Goal: Task Accomplishment & Management: Manage account settings

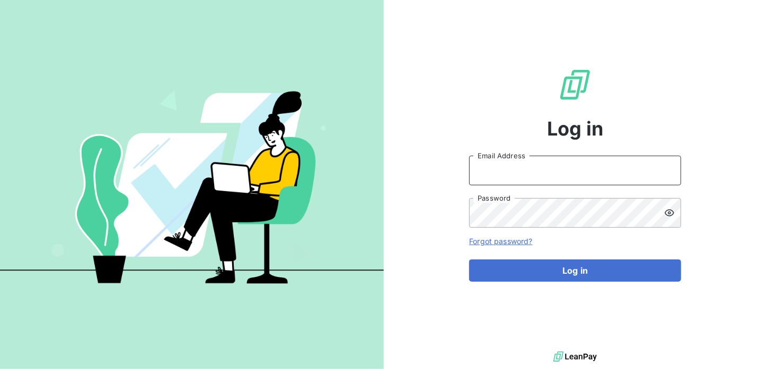
type input "[PERSON_NAME][EMAIL_ADDRESS][DOMAIN_NAME]"
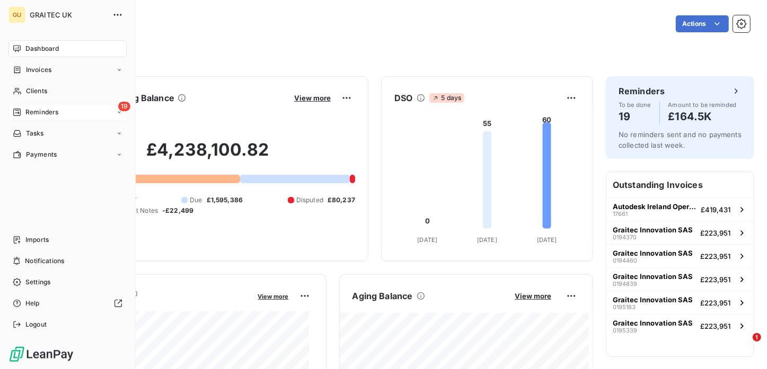
click at [20, 108] on icon at bounding box center [17, 112] width 8 height 8
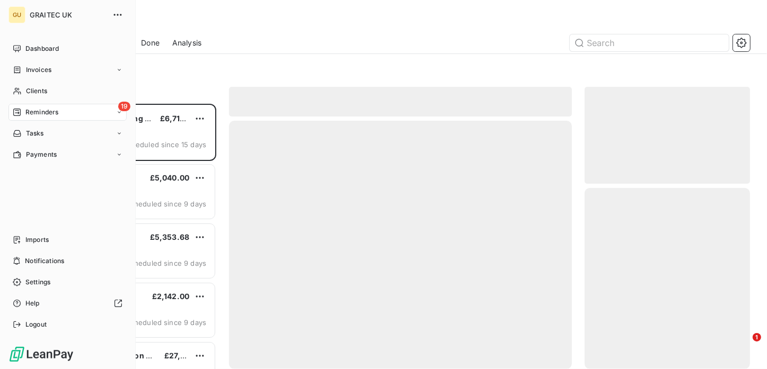
scroll to position [258, 157]
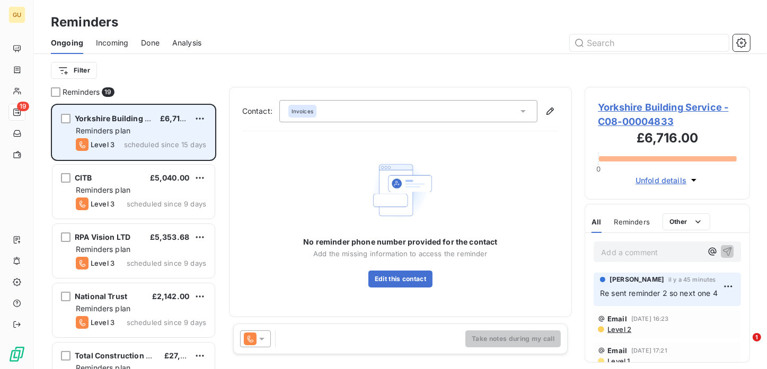
click at [110, 120] on span "Yorkshire Building Service" at bounding box center [124, 118] width 98 height 9
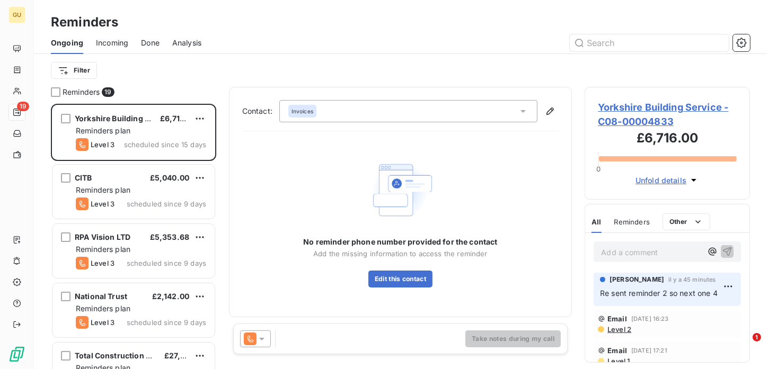
click at [606, 107] on span "Yorkshire Building Service - C08-00004833" at bounding box center [667, 114] width 139 height 29
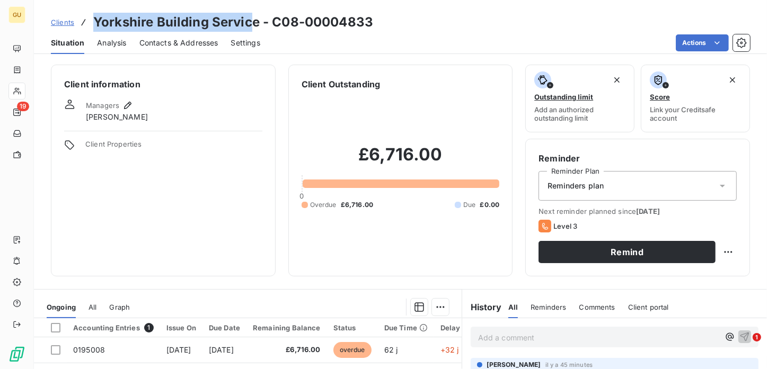
drag, startPoint x: 251, startPoint y: 20, endPoint x: 90, endPoint y: 26, distance: 160.7
click at [90, 26] on div "Clients Yorkshire Building Service - C08-00004833" at bounding box center [212, 22] width 322 height 19
copy h3 "Yorkshire Building Servic"
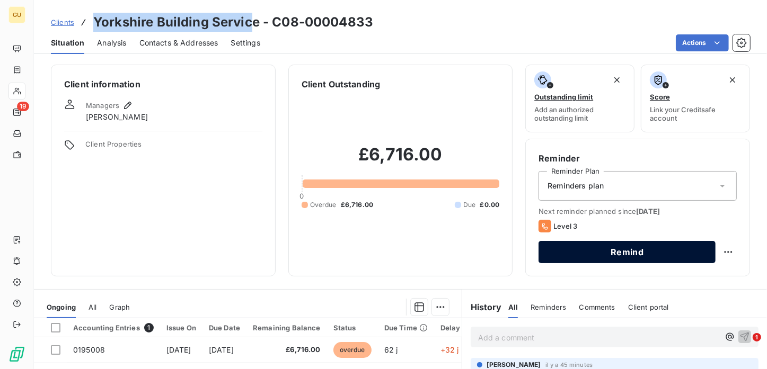
click at [570, 249] on button "Remind" at bounding box center [626, 252] width 177 height 22
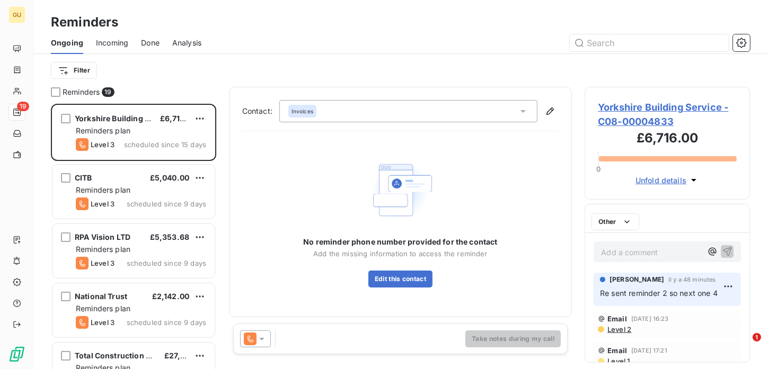
scroll to position [258, 157]
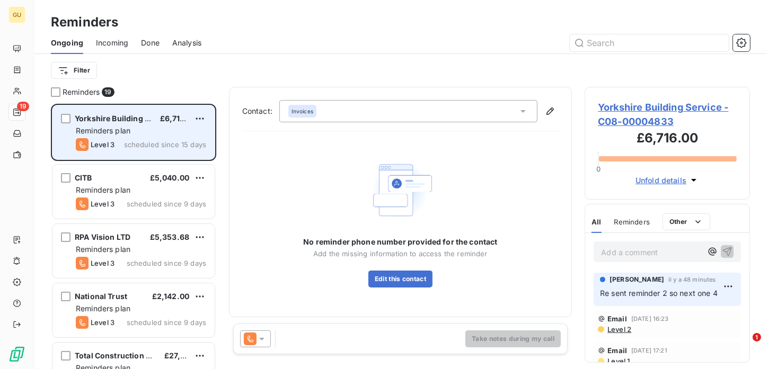
click at [150, 140] on span "scheduled since 15 days" at bounding box center [165, 144] width 82 height 8
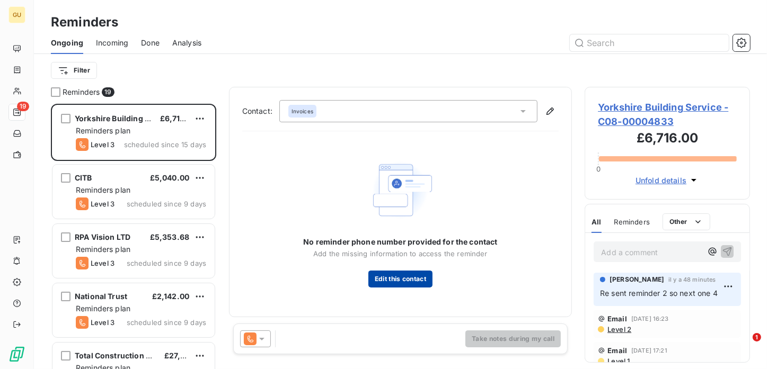
click at [379, 282] on button "Edit this contact" at bounding box center [400, 279] width 64 height 17
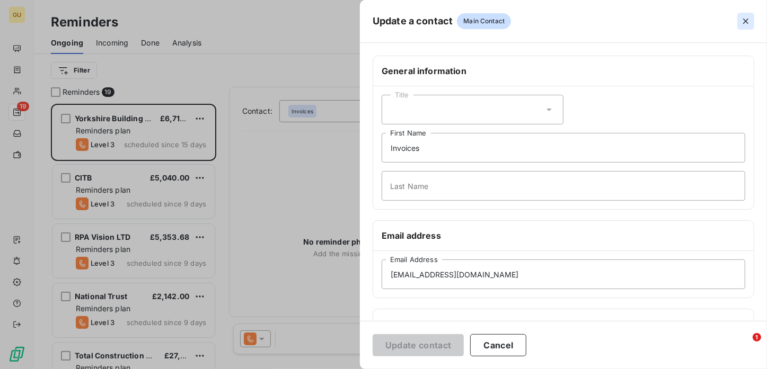
click at [746, 24] on icon "button" at bounding box center [745, 21] width 11 height 11
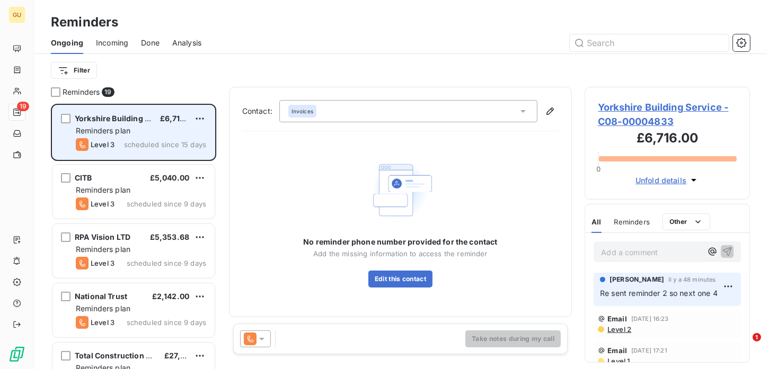
click at [171, 130] on div "Reminders plan" at bounding box center [141, 131] width 130 height 11
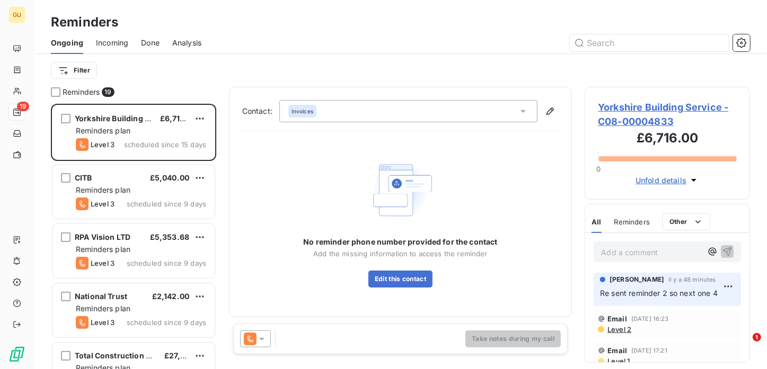
click at [263, 342] on icon at bounding box center [261, 339] width 11 height 11
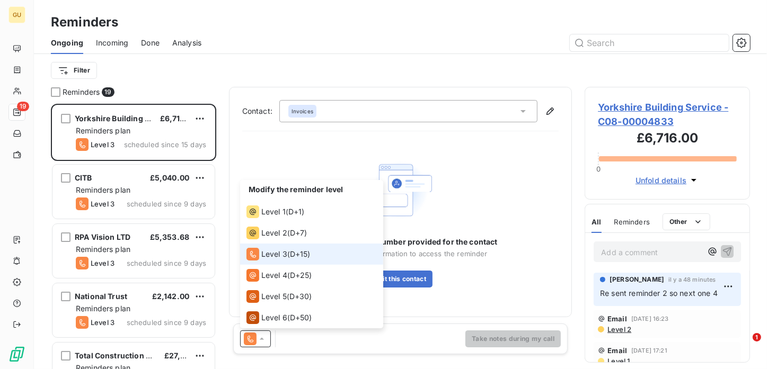
click at [284, 256] on span "Level 3" at bounding box center [274, 254] width 26 height 11
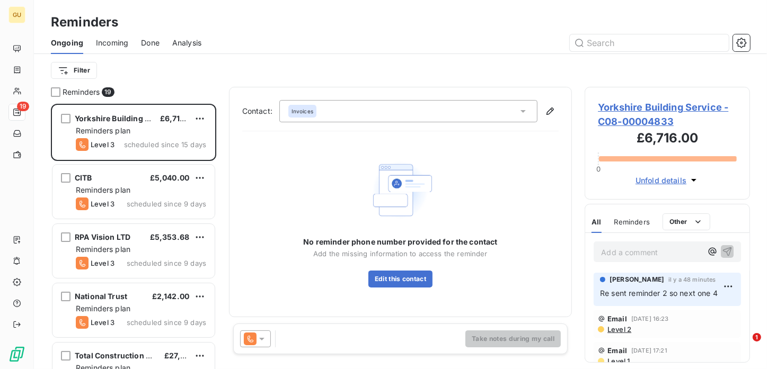
click at [512, 348] on div "Take notes during my call" at bounding box center [400, 339] width 335 height 31
click at [617, 294] on span "Re sent reminder 2 so next one 4" at bounding box center [659, 293] width 118 height 9
click at [719, 289] on html "GU 19 Reminders Ongoing Incoming Done Analysis Filter Reminders 19 Yorkshire Bu…" at bounding box center [383, 184] width 767 height 369
click at [699, 311] on div "Editer" at bounding box center [694, 310] width 59 height 17
drag, startPoint x: 626, startPoint y: 310, endPoint x: 586, endPoint y: 297, distance: 42.9
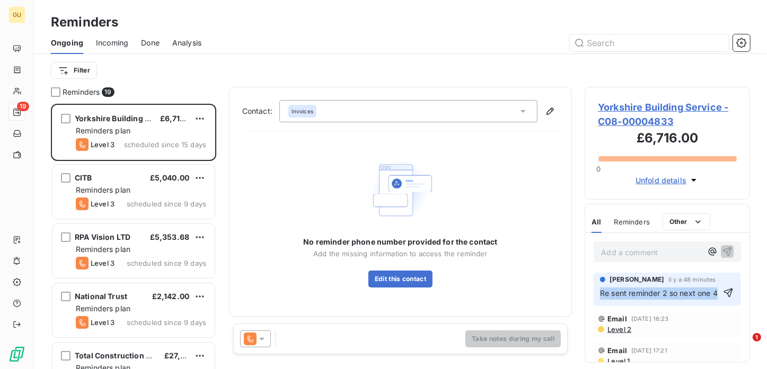
click at [586, 297] on div "[PERSON_NAME] il y a 48 minutes Re sent reminder 2 so next one 4" at bounding box center [667, 290] width 164 height 38
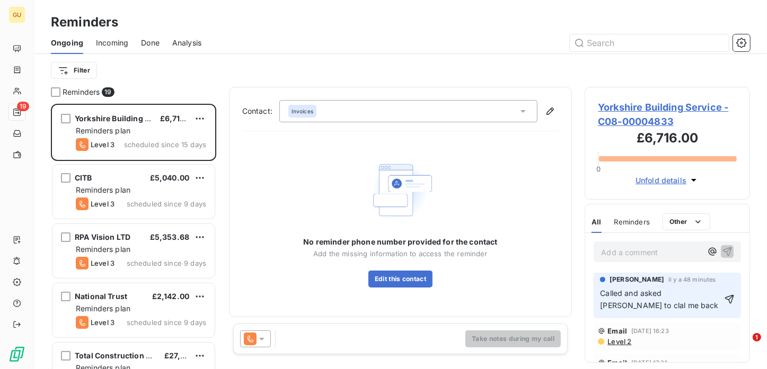
click at [387, 313] on div "Contact: Invoices No reminder phone number provided for the contact Add the mis…" at bounding box center [400, 202] width 343 height 231
click at [724, 298] on icon "button" at bounding box center [729, 299] width 11 height 11
click at [691, 294] on span "Called and asked [PERSON_NAME] to clal me back" at bounding box center [664, 299] width 128 height 21
click at [723, 286] on html "GU 19 Reminders Ongoing Incoming Done Analysis Filter Reminders 19 Yorkshire Bu…" at bounding box center [383, 184] width 767 height 369
click at [678, 313] on div "Editer" at bounding box center [694, 310] width 59 height 17
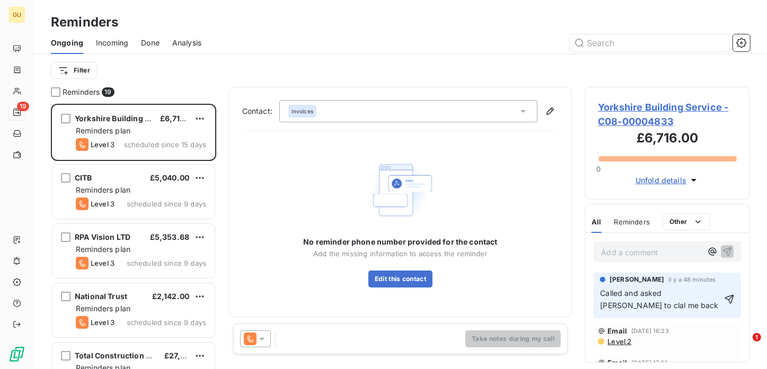
click at [694, 294] on span "Called and asked [PERSON_NAME] to clal me back" at bounding box center [659, 299] width 118 height 21
drag, startPoint x: 689, startPoint y: 295, endPoint x: 690, endPoint y: 300, distance: 5.4
click at [690, 295] on span "Called and asked [PERSON_NAME] to clal me back" at bounding box center [659, 299] width 118 height 21
click at [725, 296] on icon "button" at bounding box center [729, 299] width 9 height 9
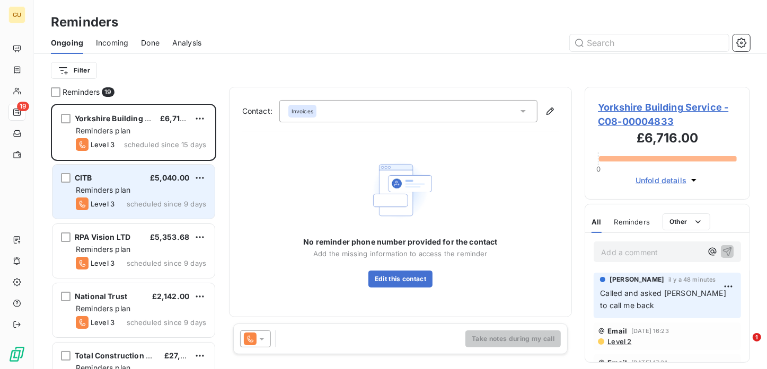
click at [142, 193] on div "Reminders plan" at bounding box center [141, 190] width 130 height 11
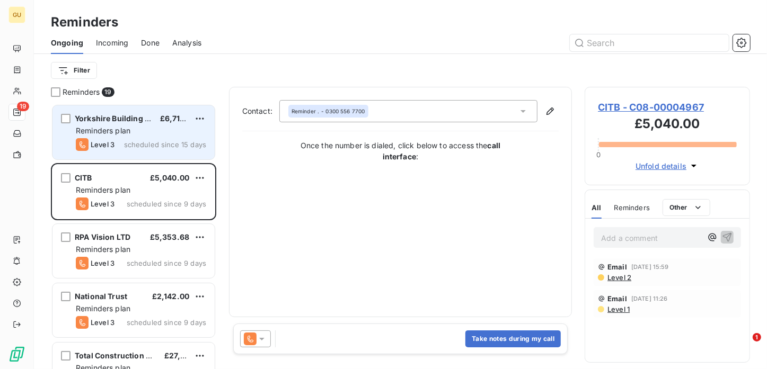
click at [148, 137] on div "Yorkshire Building Service £6,716.00 Reminders plan Level 3 scheduled since 15 …" at bounding box center [133, 132] width 162 height 54
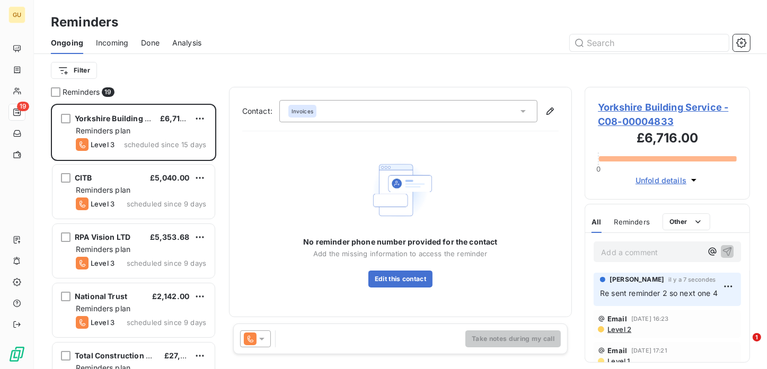
click at [633, 109] on span "Yorkshire Building Service - C08-00004833" at bounding box center [667, 114] width 139 height 29
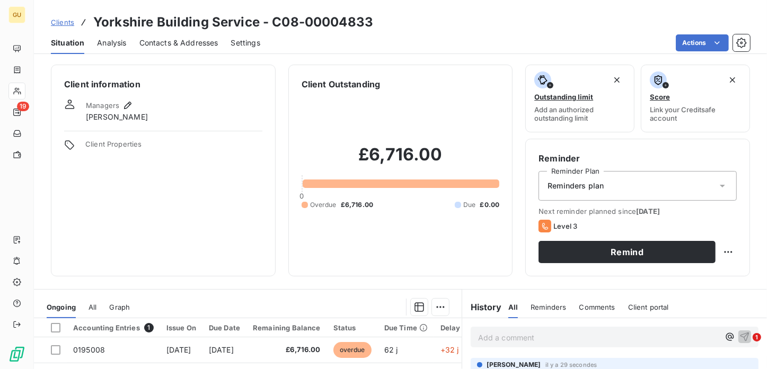
click at [152, 44] on span "Contacts & Addresses" at bounding box center [178, 43] width 79 height 11
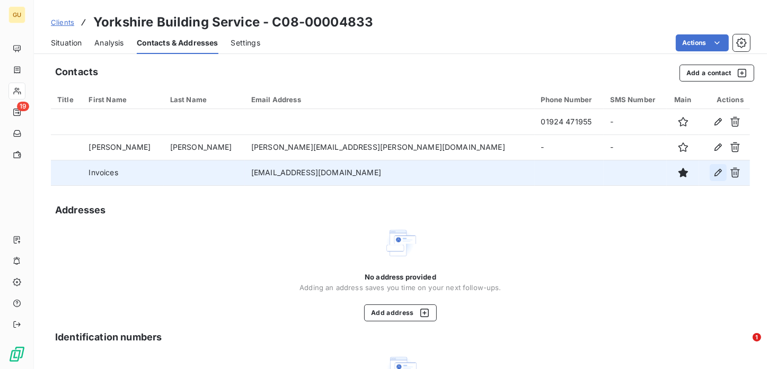
click at [713, 173] on icon "button" at bounding box center [718, 172] width 11 height 11
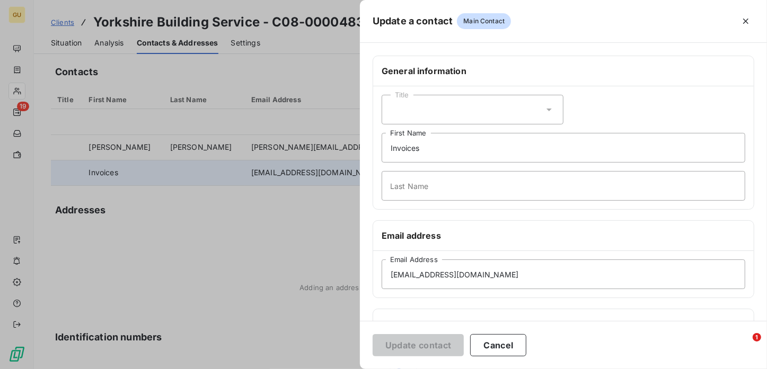
click at [400, 306] on div "General information Title Invoices First Name Last Name Email address [EMAIL_AD…" at bounding box center [563, 291] width 407 height 471
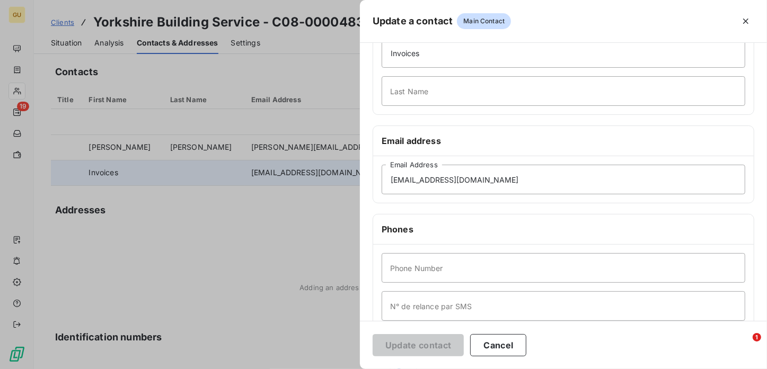
scroll to position [96, 0]
click at [408, 262] on input "Phone Number" at bounding box center [564, 267] width 364 height 30
paste input "01924 471955"
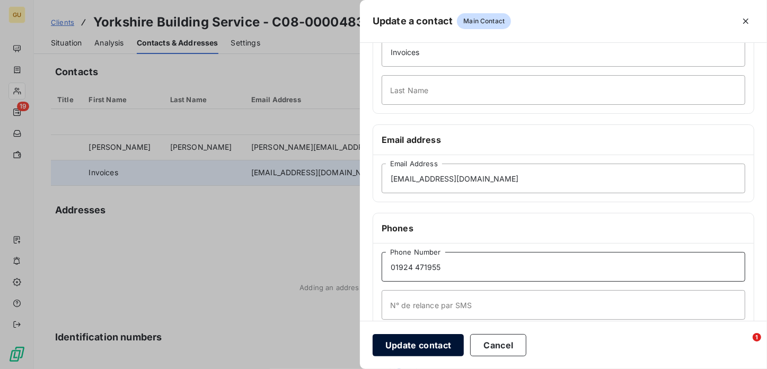
type input "01924 471955"
click at [416, 338] on button "Update contact" at bounding box center [418, 345] width 91 height 22
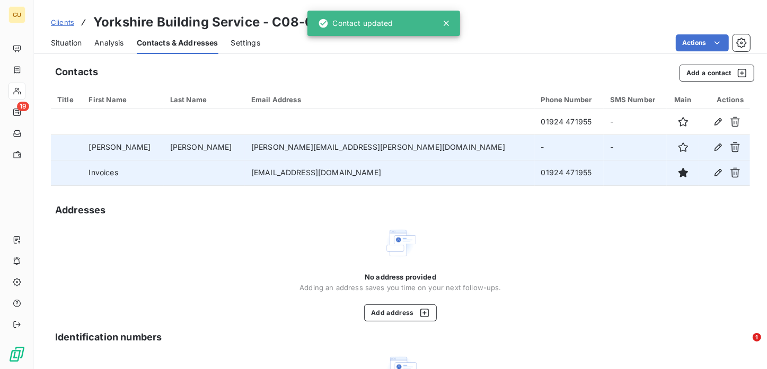
click at [535, 143] on td "-" at bounding box center [569, 147] width 69 height 25
click at [535, 146] on td "-" at bounding box center [569, 147] width 69 height 25
click at [713, 144] on icon "button" at bounding box center [718, 147] width 11 height 11
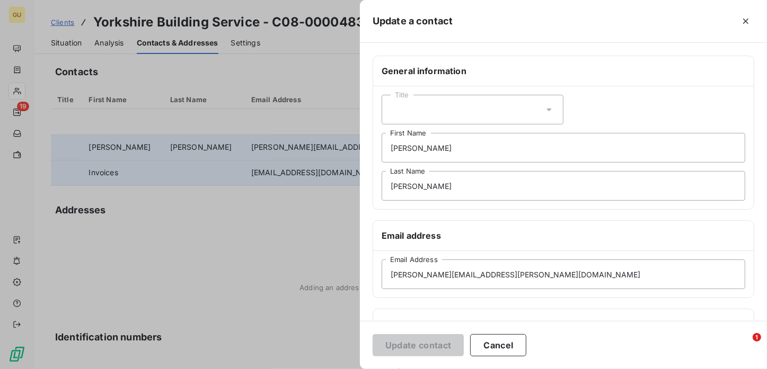
click at [395, 316] on div "Phones" at bounding box center [563, 324] width 380 height 30
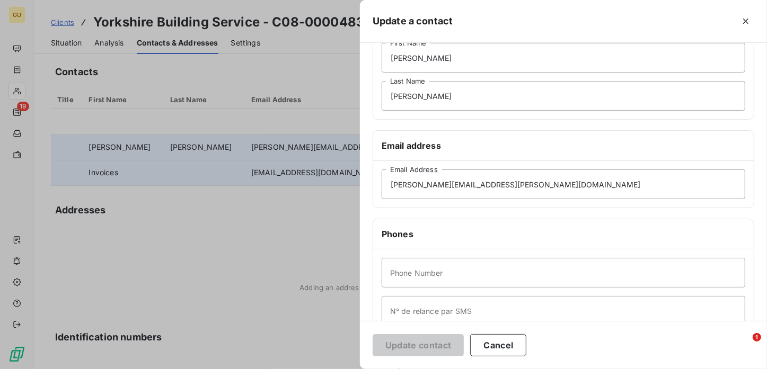
scroll to position [110, 0]
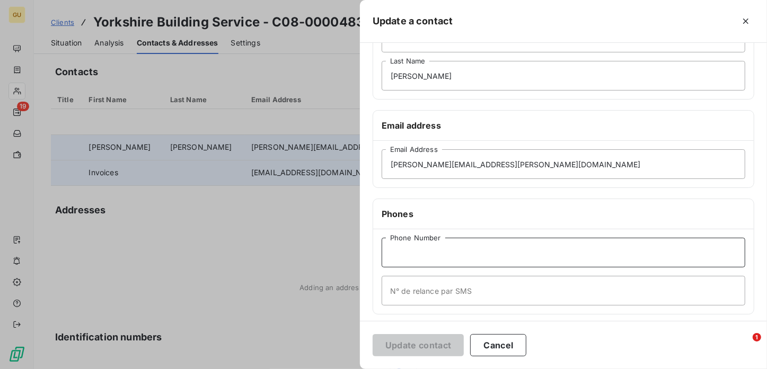
click at [391, 257] on input "Phone Number" at bounding box center [564, 253] width 364 height 30
paste input "01924 471955"
type input "01924 471955"
click at [399, 350] on button "Update contact" at bounding box center [418, 345] width 91 height 22
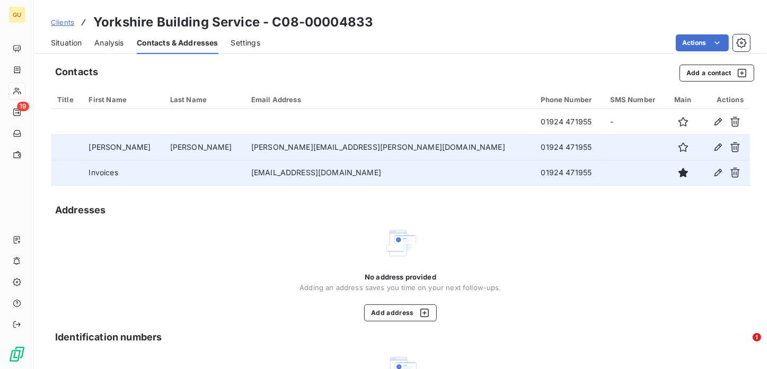
click at [69, 45] on span "Situation" at bounding box center [66, 43] width 31 height 11
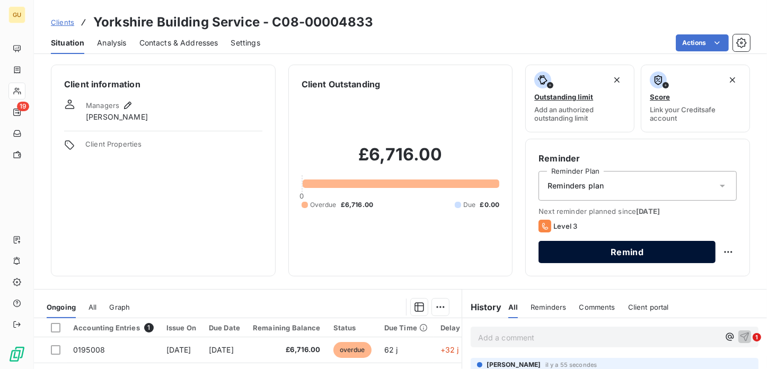
click at [561, 248] on button "Remind" at bounding box center [626, 252] width 177 height 22
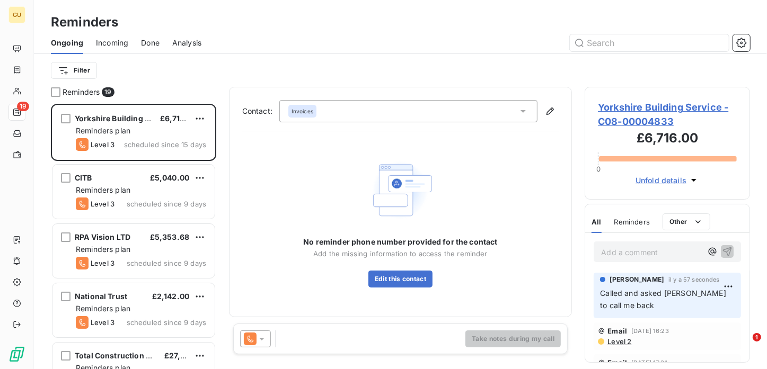
scroll to position [258, 157]
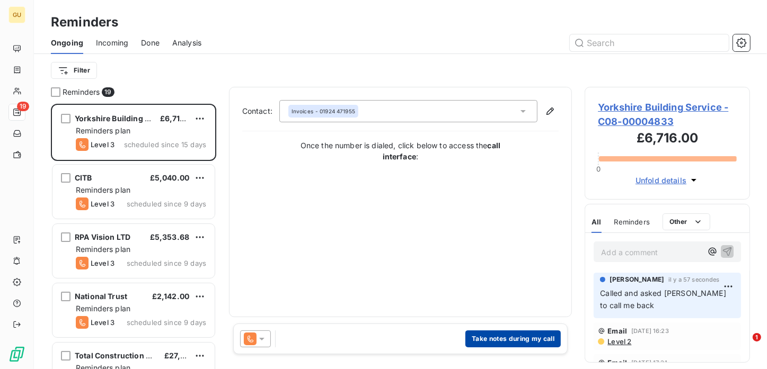
click at [503, 340] on button "Take notes during my call" at bounding box center [512, 339] width 95 height 17
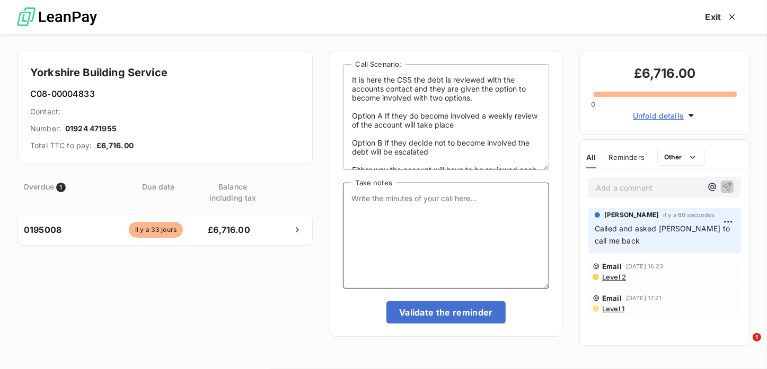
click at [391, 222] on textarea "Take notes" at bounding box center [446, 236] width 207 height 106
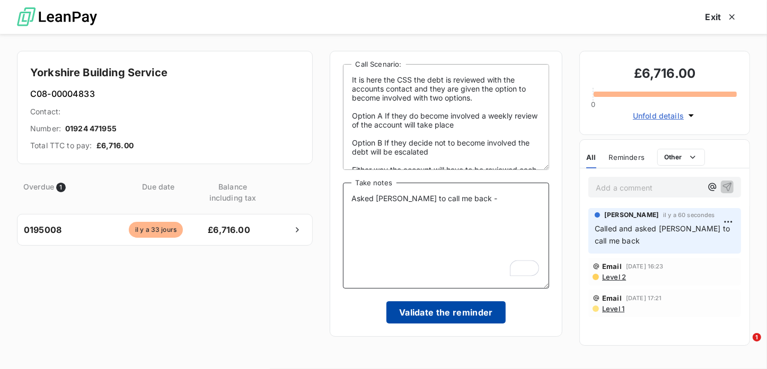
type textarea "Asked [PERSON_NAME] to call me back -"
click at [443, 316] on button "Validate the reminder" at bounding box center [445, 313] width 119 height 22
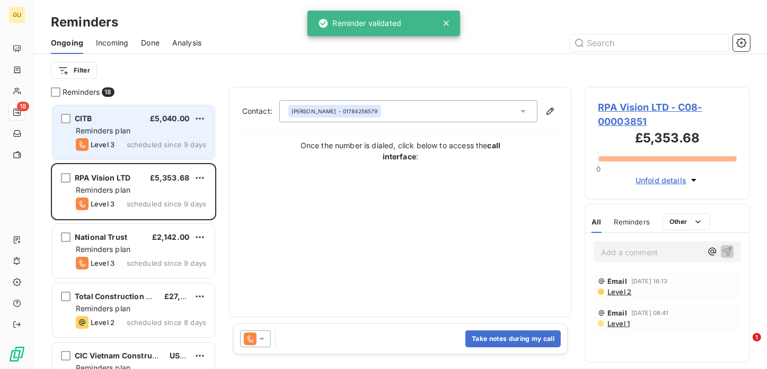
click at [158, 116] on span "£5,040.00" at bounding box center [169, 118] width 39 height 9
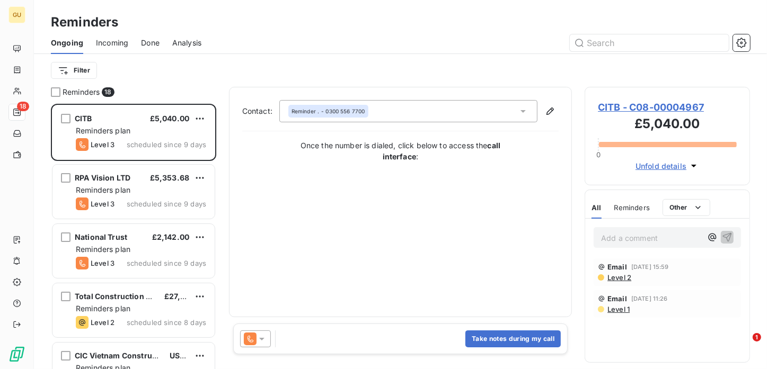
click at [624, 105] on span "CITB - C08-00004967" at bounding box center [667, 107] width 139 height 14
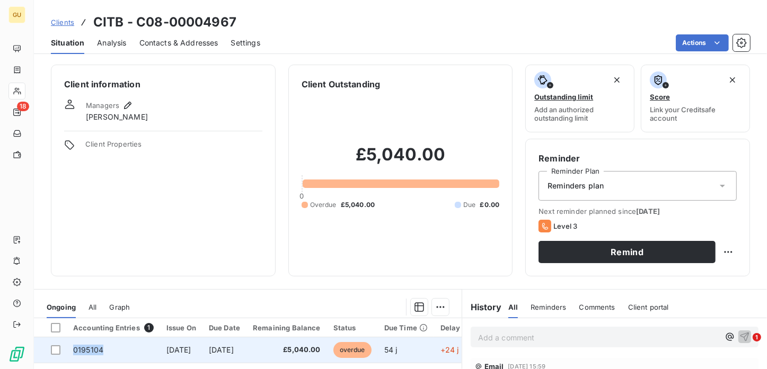
drag, startPoint x: 106, startPoint y: 349, endPoint x: 74, endPoint y: 350, distance: 32.4
click at [74, 350] on td "0195104" at bounding box center [113, 350] width 93 height 25
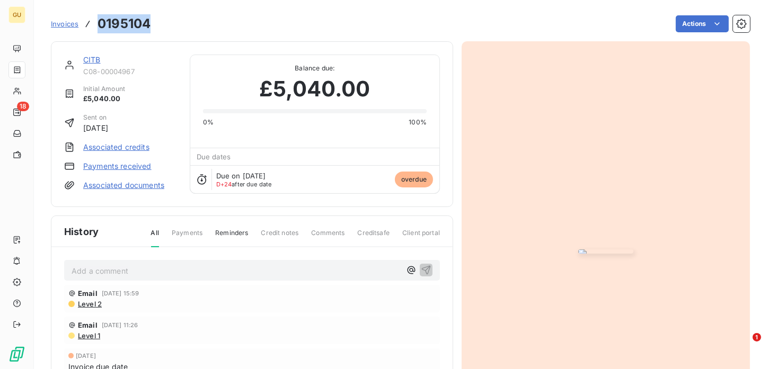
drag, startPoint x: 148, startPoint y: 19, endPoint x: 100, endPoint y: 24, distance: 48.5
click at [100, 24] on h3 "0195104" at bounding box center [124, 23] width 53 height 19
copy h3 "0195104"
click at [624, 250] on img "button" at bounding box center [605, 252] width 55 height 4
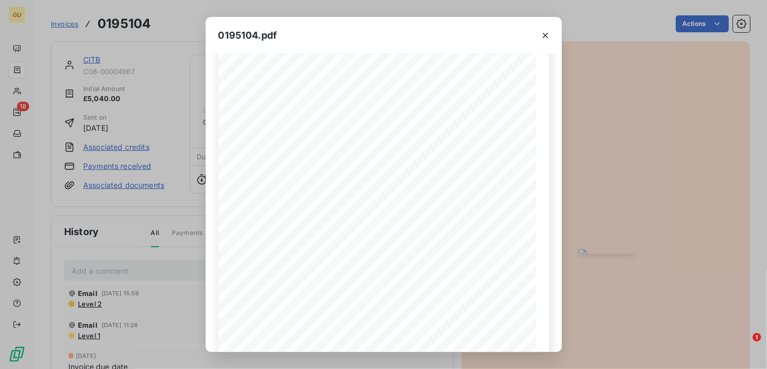
scroll to position [43, 0]
click at [144, 262] on div "0195104.pdf Pos. Quantity Unit Item number / Item Name Net amount VAT 1 14.00 p…" at bounding box center [383, 184] width 767 height 369
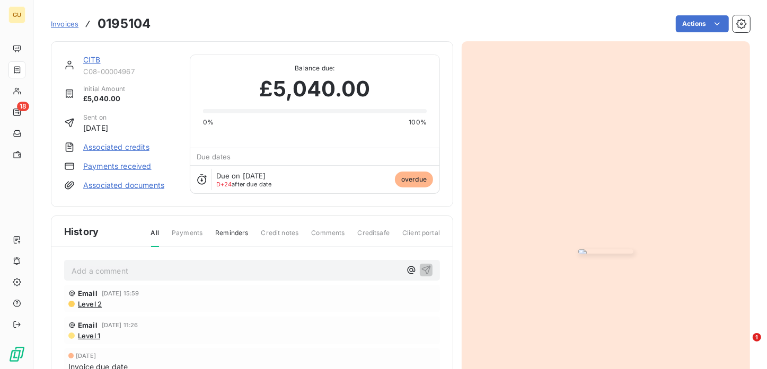
click at [93, 60] on link "CITB" at bounding box center [91, 59] width 17 height 9
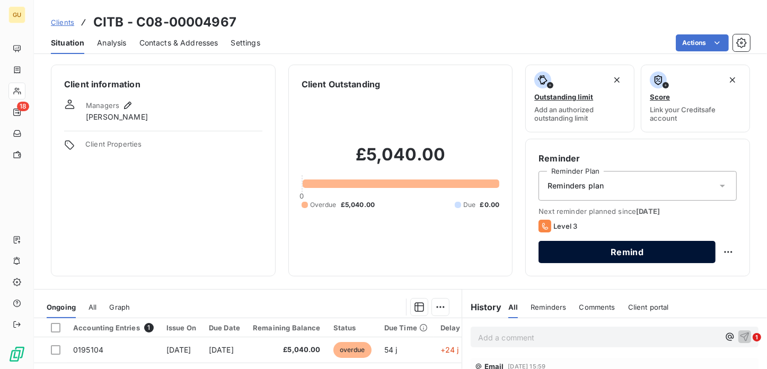
click at [576, 251] on button "Remind" at bounding box center [626, 252] width 177 height 22
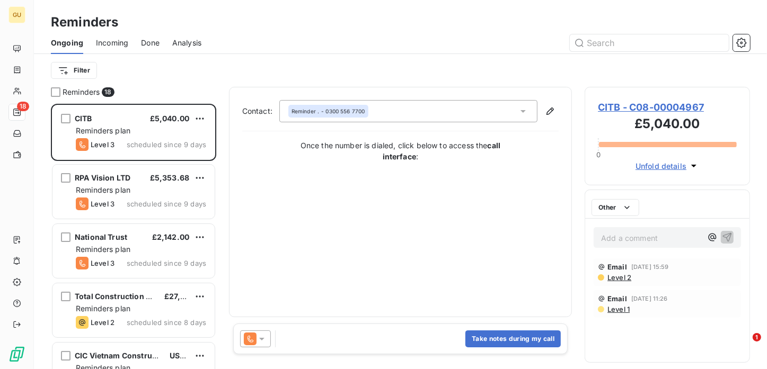
scroll to position [258, 157]
click at [488, 335] on button "Take notes during my call" at bounding box center [512, 339] width 95 height 17
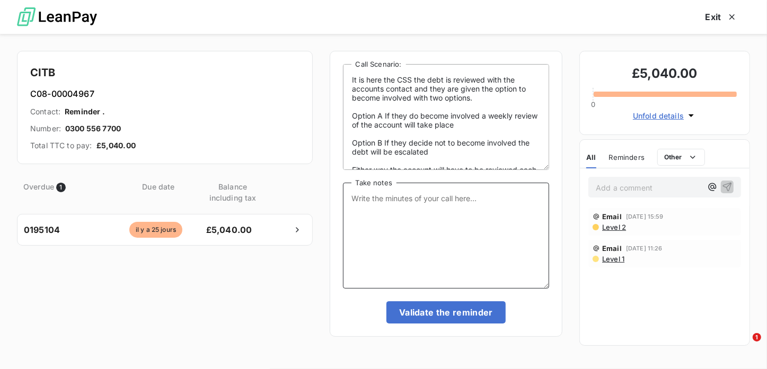
click at [369, 211] on textarea "Take notes" at bounding box center [446, 236] width 207 height 106
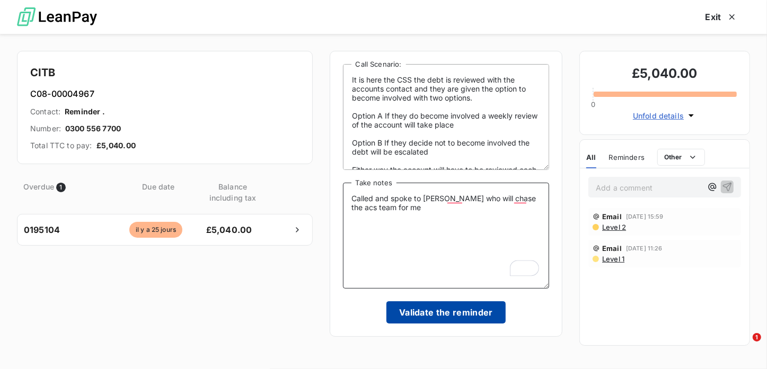
type textarea "Called and spoke to [PERSON_NAME] who will chase the acs team for me"
click at [448, 313] on button "Validate the reminder" at bounding box center [445, 313] width 119 height 22
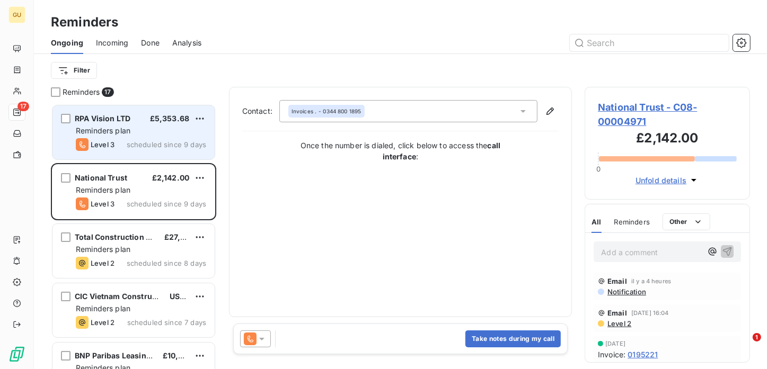
click at [154, 127] on div "Reminders plan" at bounding box center [141, 131] width 130 height 11
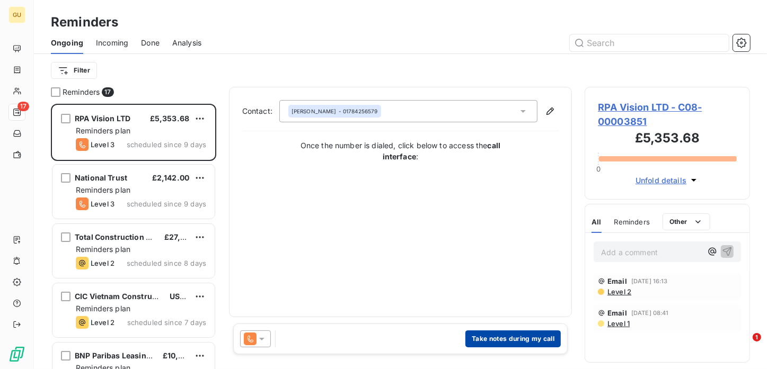
click at [473, 336] on button "Take notes during my call" at bounding box center [512, 339] width 95 height 17
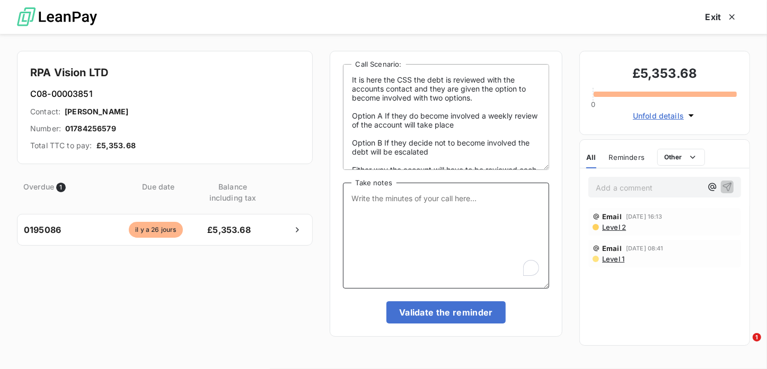
click at [375, 209] on textarea "Take notes" at bounding box center [446, 236] width 207 height 106
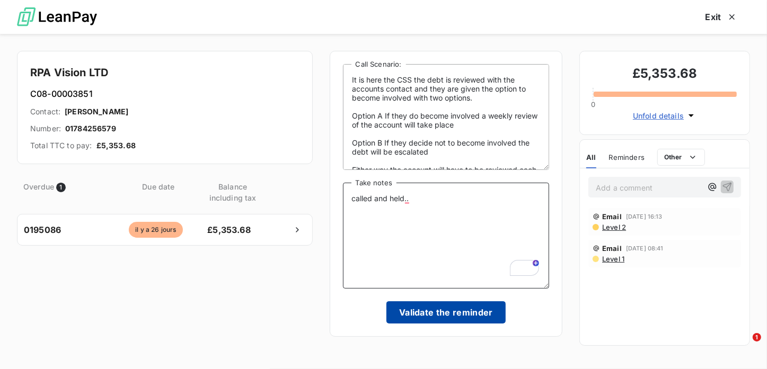
type textarea "called and held.."
click at [446, 317] on button "Validate the reminder" at bounding box center [445, 313] width 119 height 22
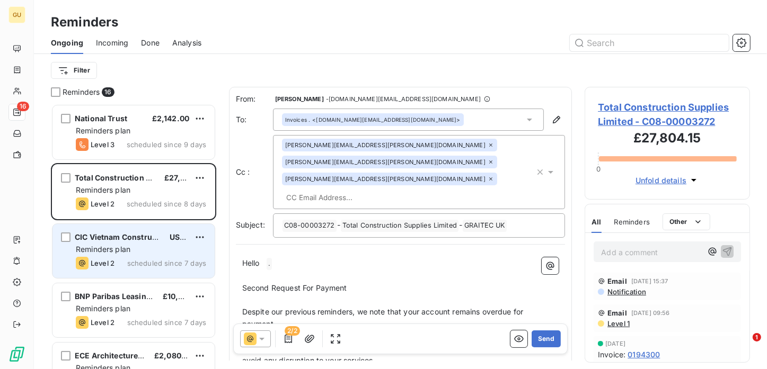
click at [113, 240] on span "CIC Vietnam Construction Informatics & Consultancy JSC" at bounding box center [181, 237] width 212 height 9
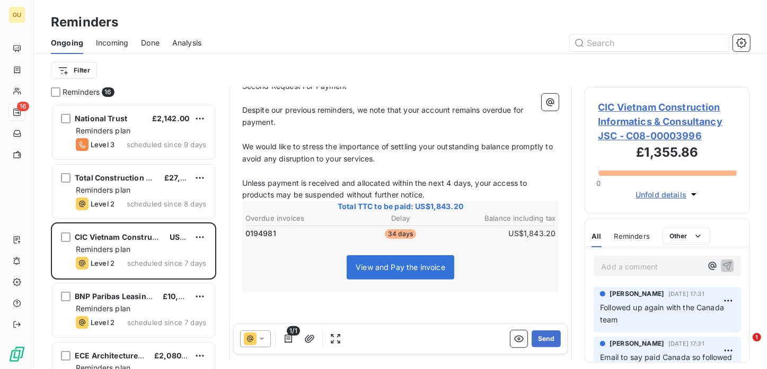
scroll to position [190, 0]
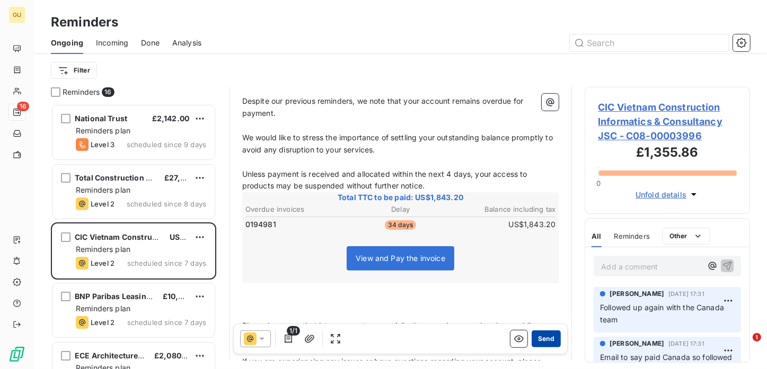
click at [541, 339] on button "Send" at bounding box center [545, 339] width 29 height 17
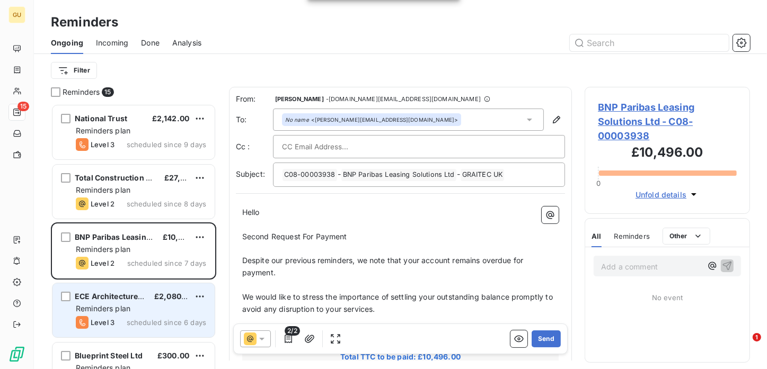
click at [83, 297] on span "ECE Architecture Ltd" at bounding box center [113, 296] width 77 height 9
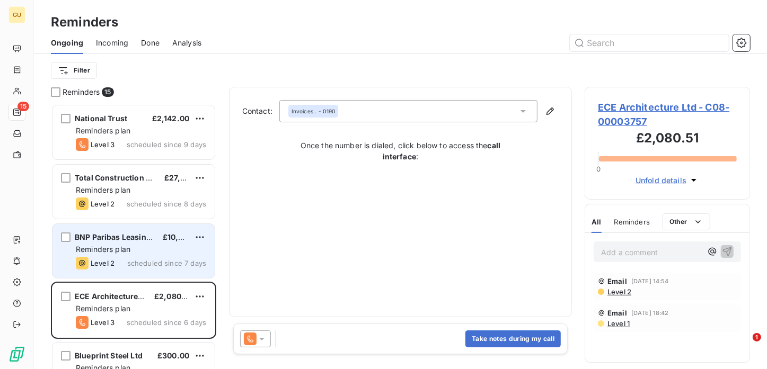
click at [119, 245] on span "Reminders plan" at bounding box center [103, 249] width 55 height 9
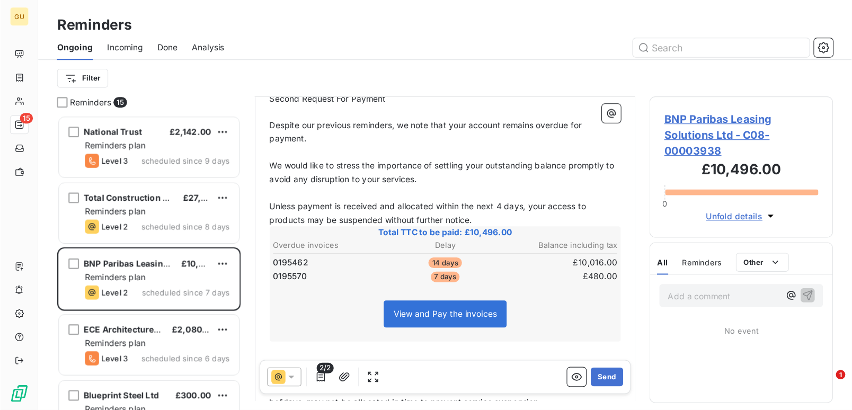
scroll to position [166, 0]
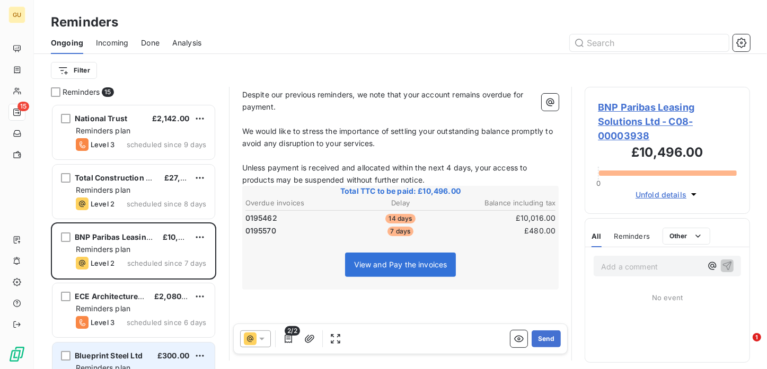
click at [167, 355] on span "£300.00" at bounding box center [173, 355] width 32 height 9
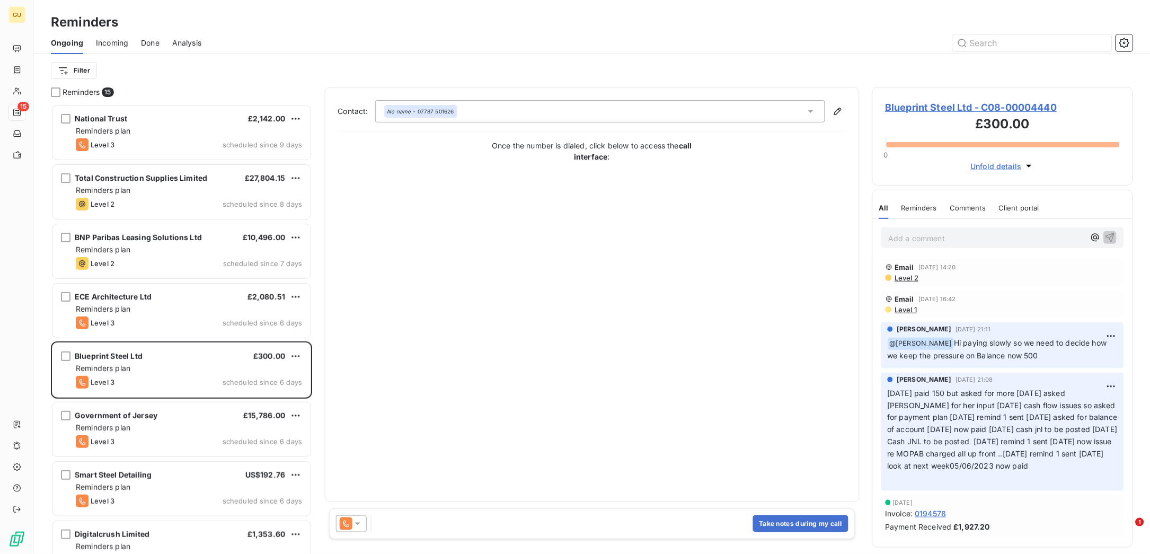
scroll to position [438, 249]
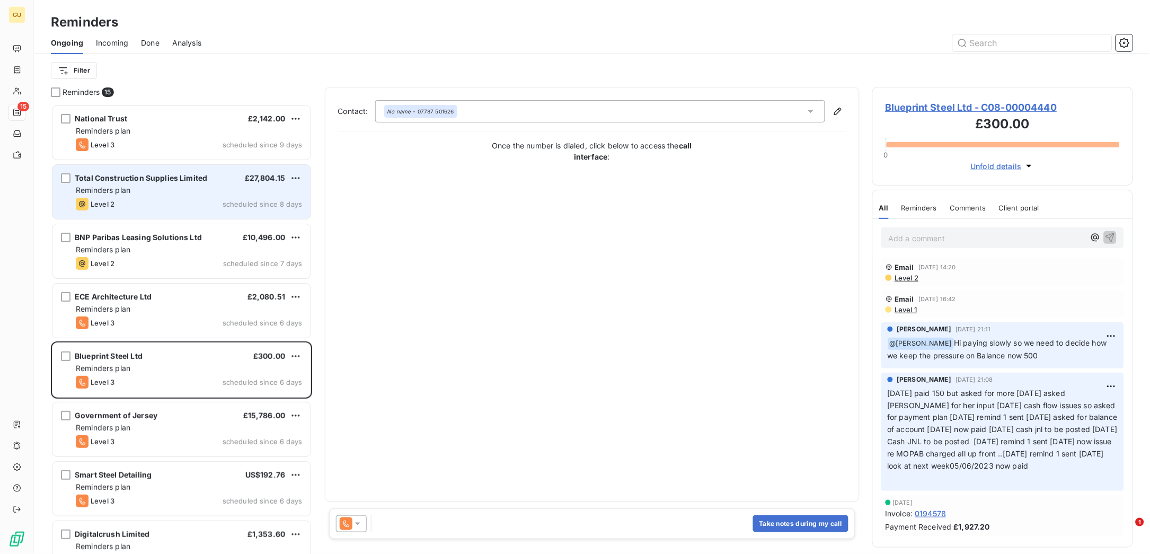
click at [173, 196] on div "Reminders plan" at bounding box center [189, 190] width 226 height 11
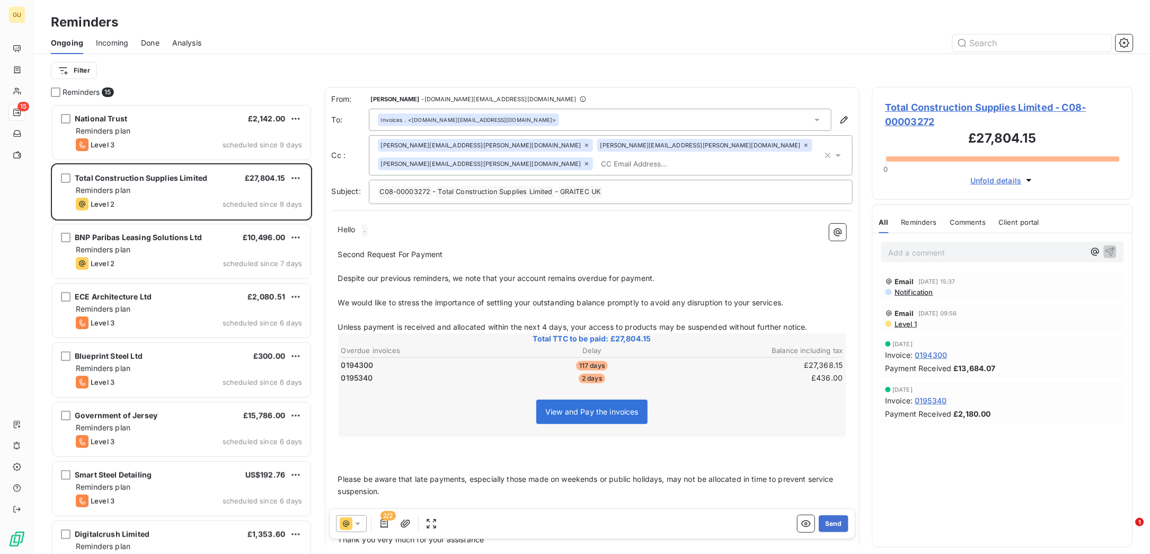
click at [359, 369] on icon at bounding box center [357, 523] width 11 height 11
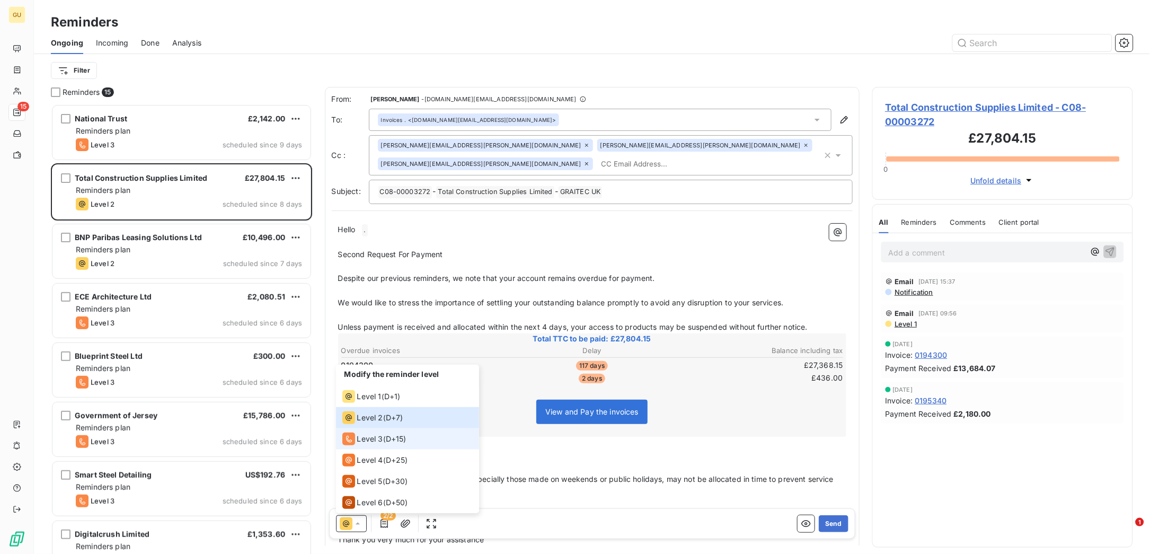
click at [377, 369] on span "Level 3" at bounding box center [370, 438] width 26 height 11
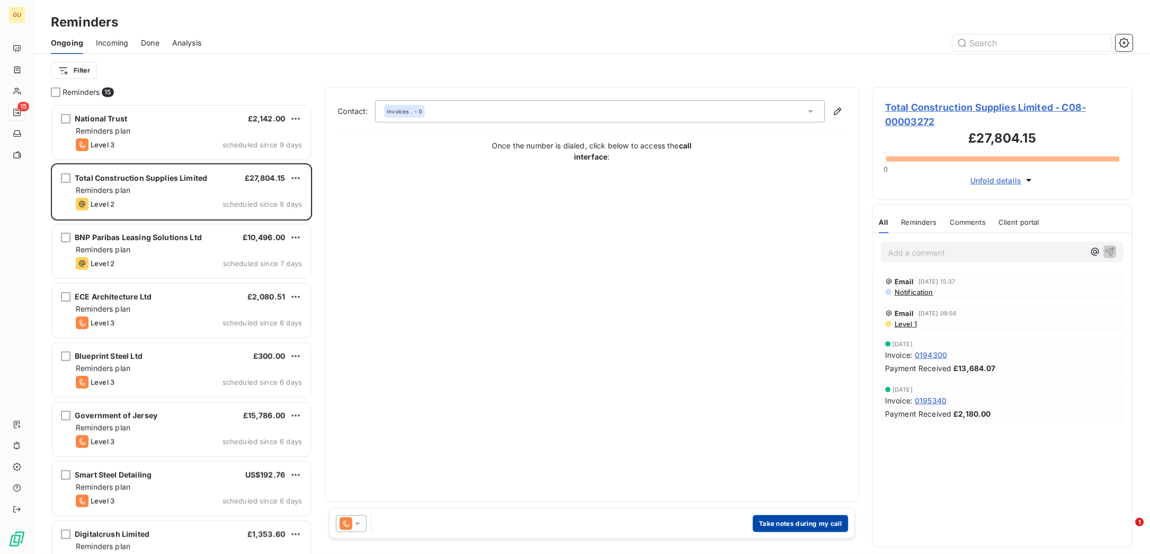
click at [766, 369] on button "Take notes during my call" at bounding box center [800, 523] width 95 height 17
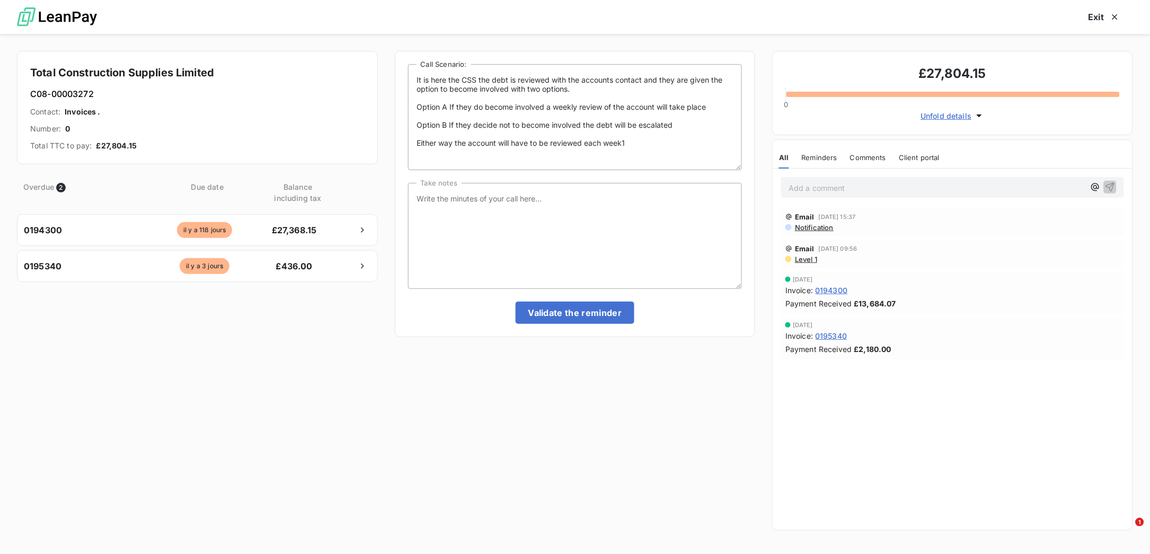
scroll to position [438, 249]
click at [452, 210] on textarea "Take notes" at bounding box center [575, 236] width 334 height 106
type textarea "Email sent to [PERSON_NAME]"
click at [588, 312] on button "Validate the reminder" at bounding box center [575, 313] width 119 height 22
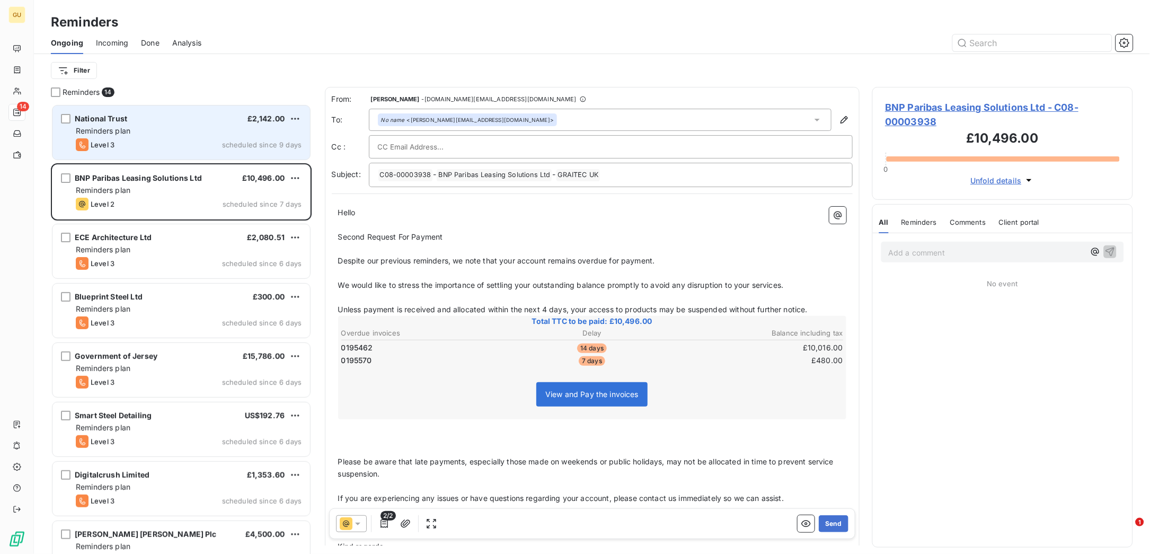
click at [117, 131] on span "Reminders plan" at bounding box center [103, 130] width 55 height 9
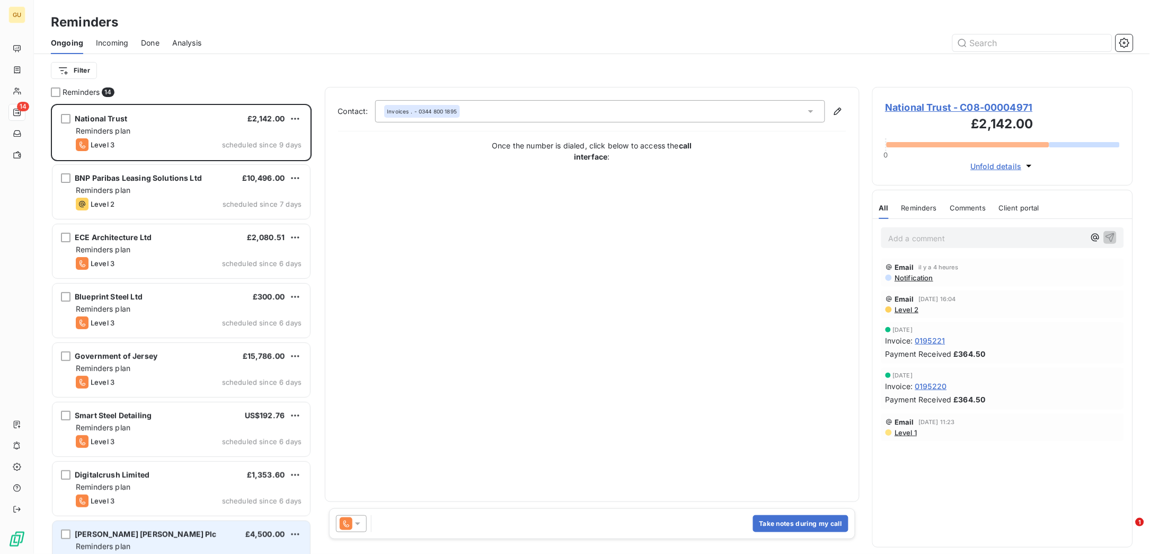
click at [140, 369] on div "Reminders plan" at bounding box center [189, 546] width 226 height 11
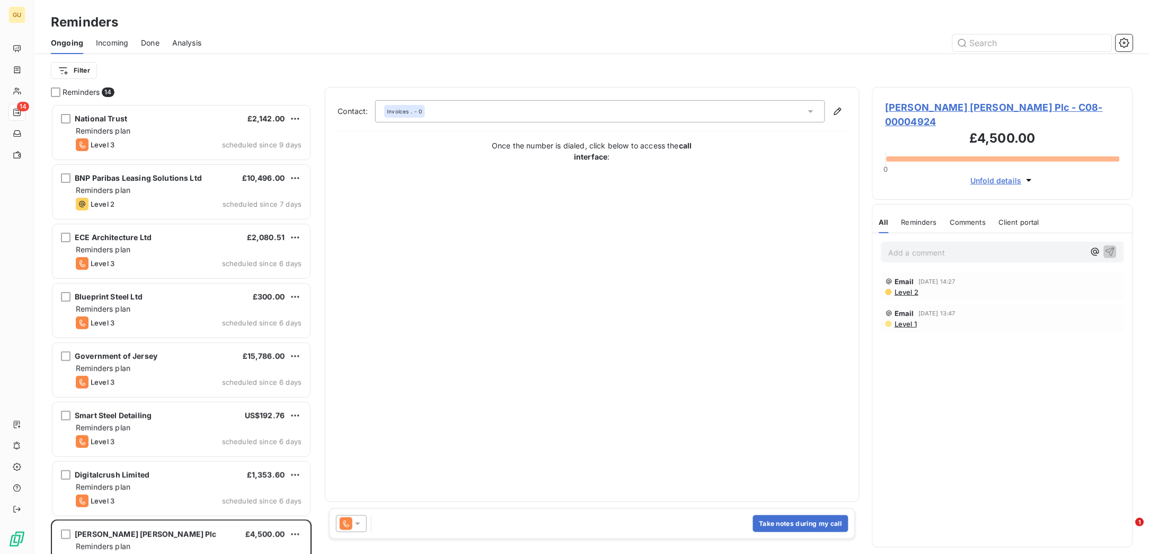
click at [766, 105] on span "[PERSON_NAME] [PERSON_NAME] Plc - C08-00004924" at bounding box center [1002, 114] width 235 height 29
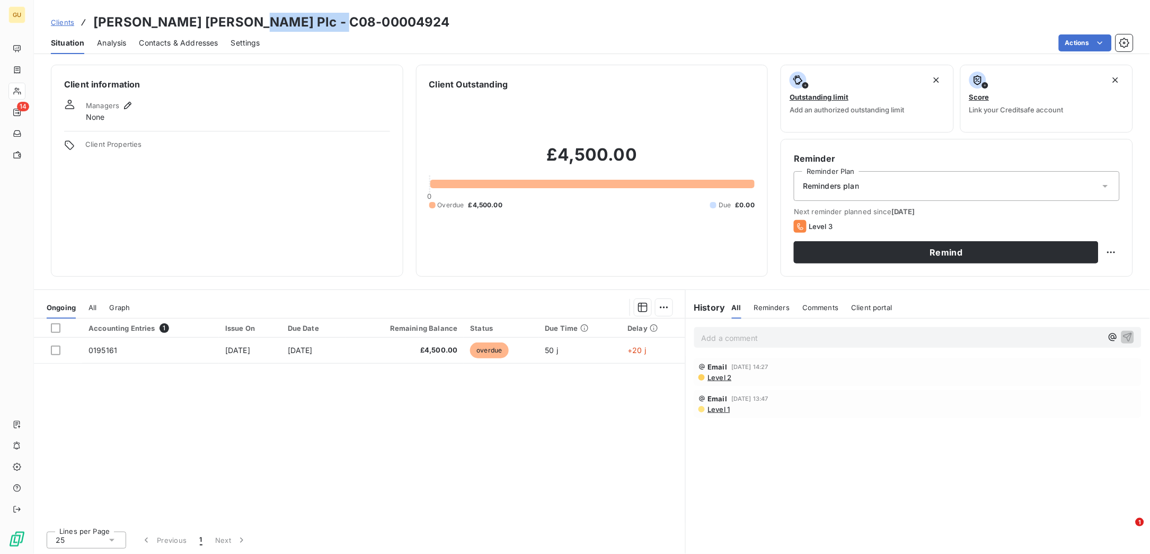
drag, startPoint x: 236, startPoint y: 20, endPoint x: 353, endPoint y: 20, distance: 116.6
click at [353, 20] on div "Clients [PERSON_NAME] [PERSON_NAME] Plc - C08-00004924" at bounding box center [592, 22] width 1116 height 19
copy h3 "C08-00004924"
click at [766, 250] on button "Remind" at bounding box center [946, 252] width 305 height 22
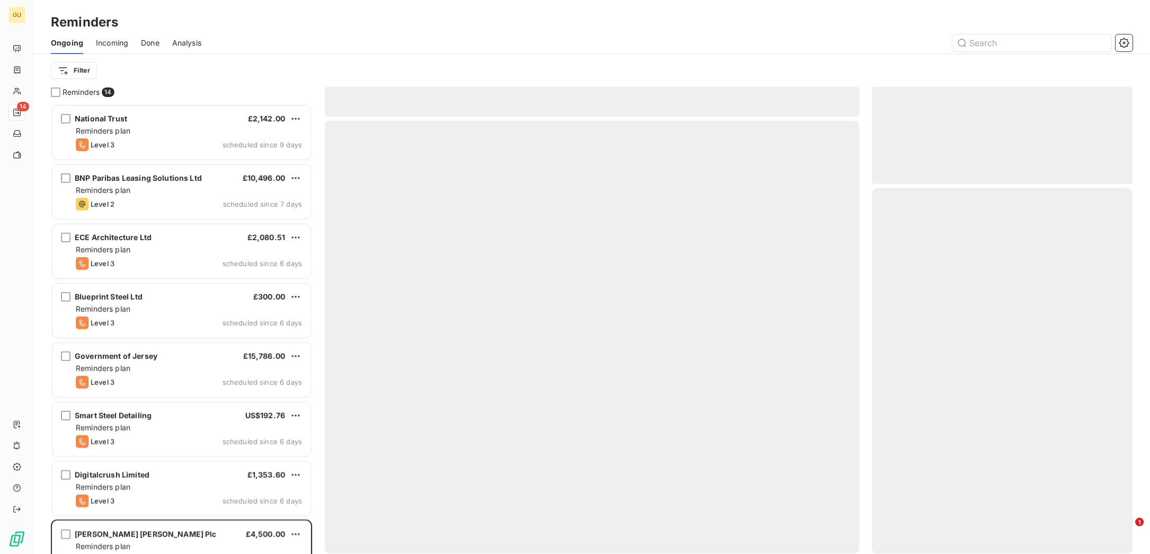
scroll to position [438, 249]
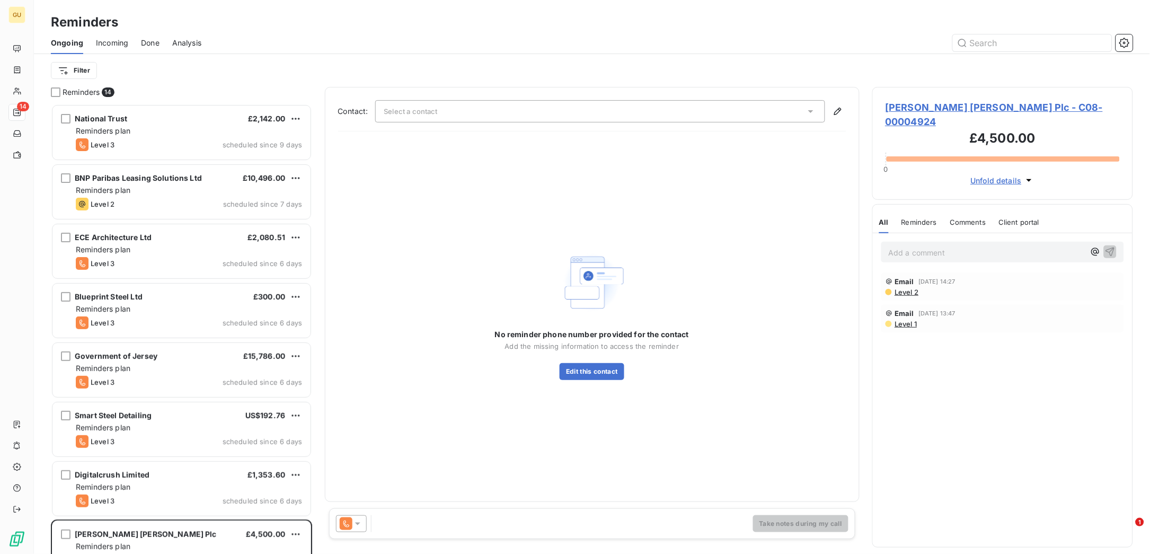
click at [356, 369] on icon at bounding box center [357, 523] width 5 height 3
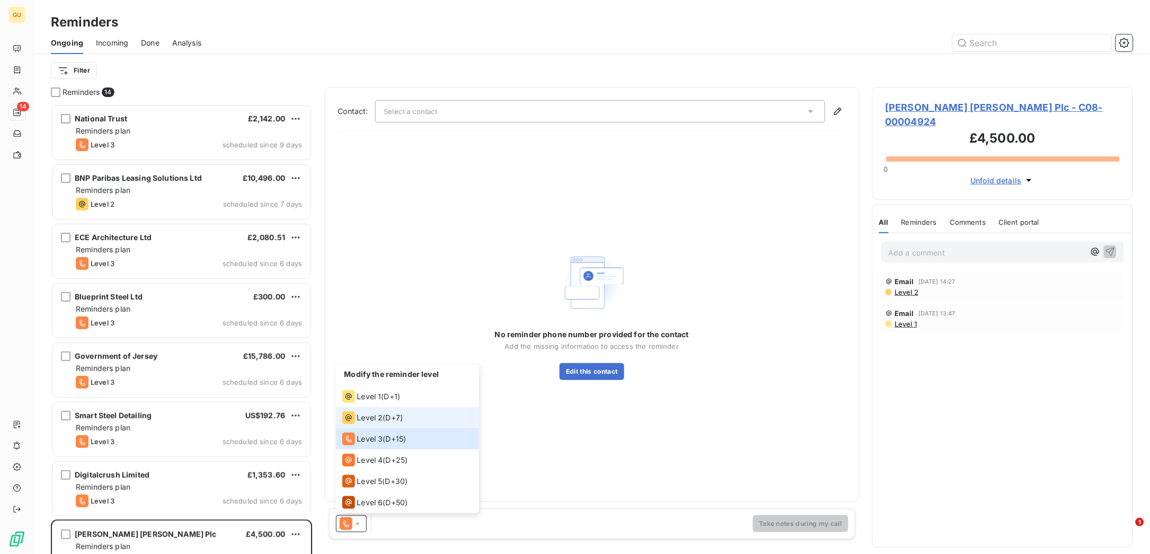
click at [383, 369] on div "Level 2 ( D+7 )" at bounding box center [372, 417] width 61 height 13
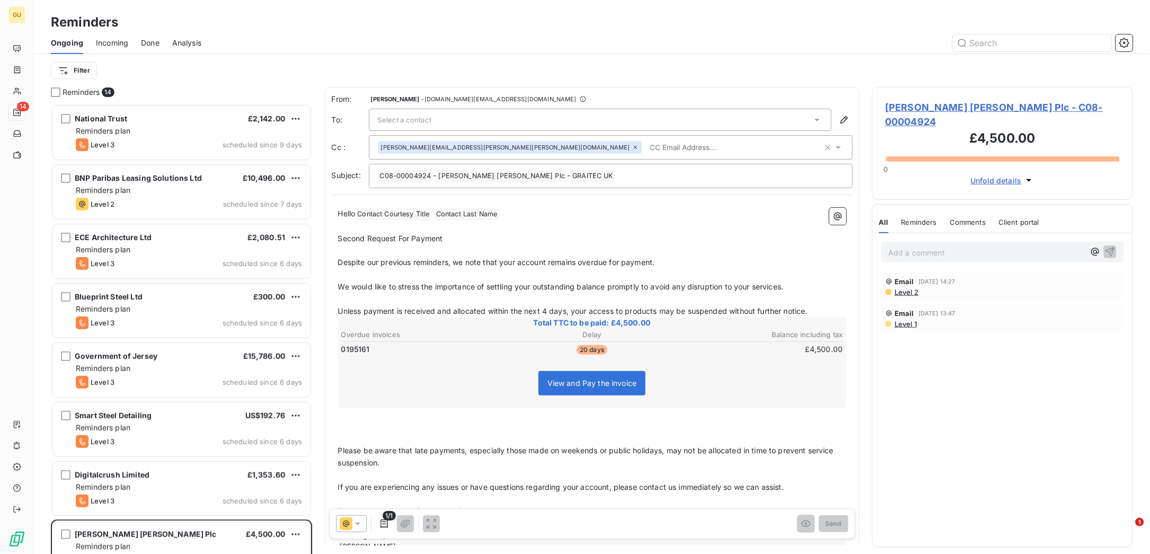
click at [421, 116] on span "Select a contact" at bounding box center [405, 120] width 54 height 8
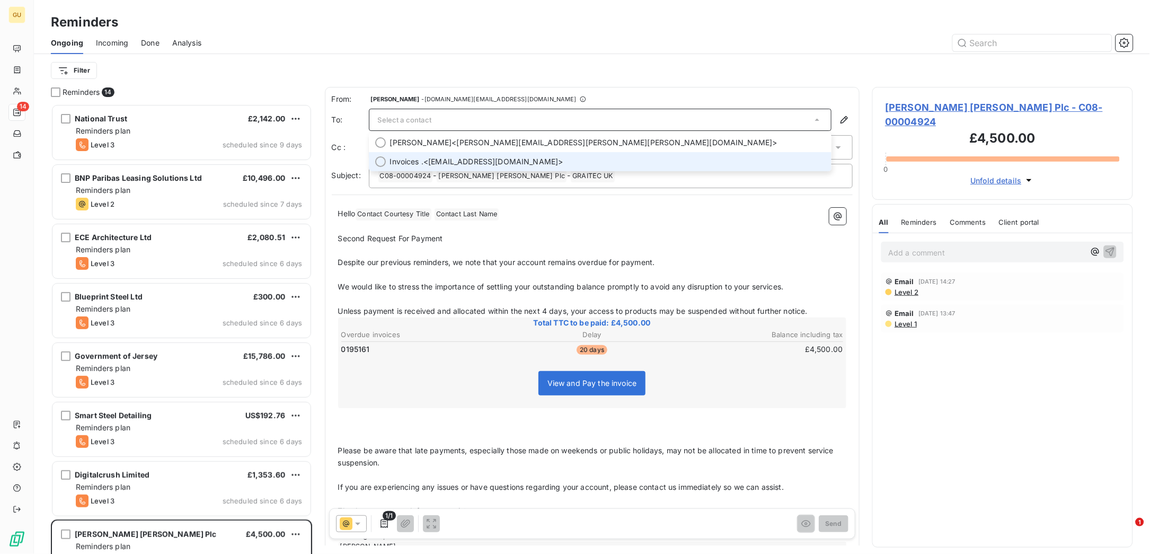
click at [427, 159] on span "Invoices . <[EMAIL_ADDRESS][DOMAIN_NAME]>" at bounding box center [607, 161] width 435 height 11
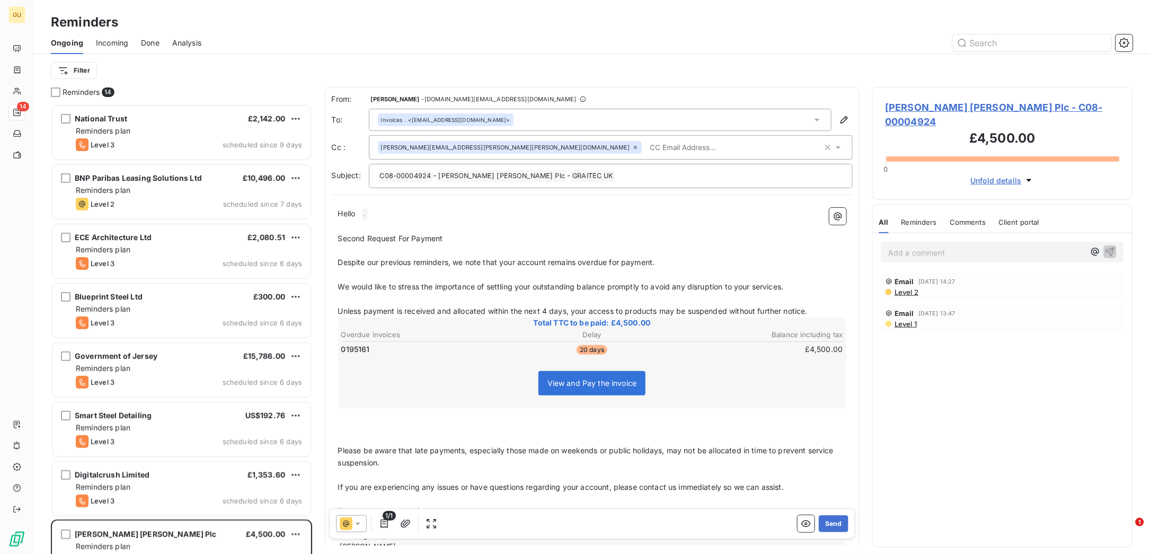
click at [646, 146] on input "text" at bounding box center [707, 147] width 122 height 16
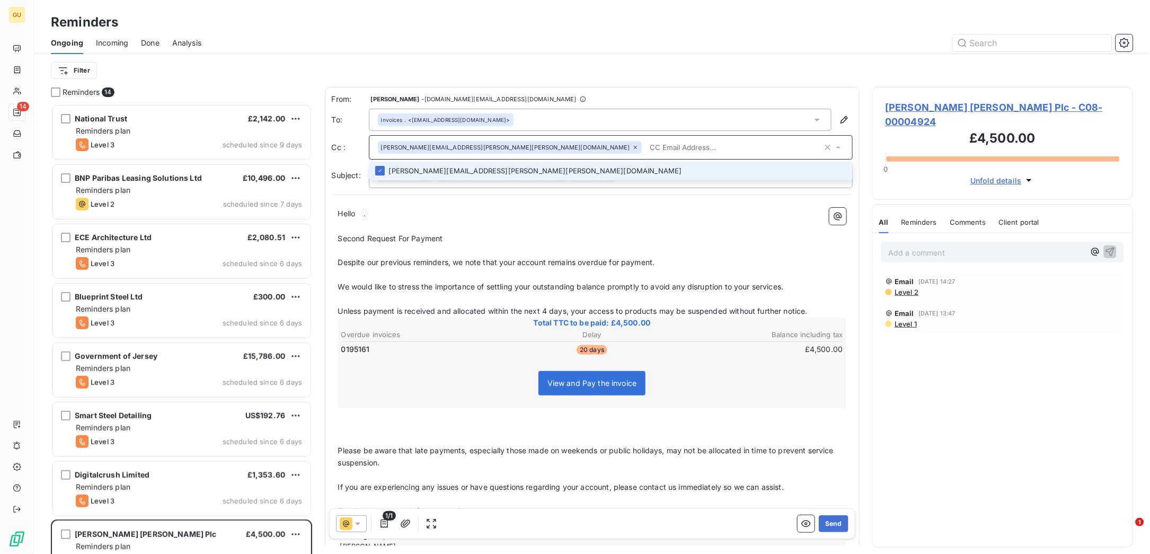
paste input "[PERSON_NAME][EMAIL_ADDRESS][PERSON_NAME][DOMAIN_NAME]"
type input "[PERSON_NAME][EMAIL_ADDRESS][PERSON_NAME][DOMAIN_NAME]"
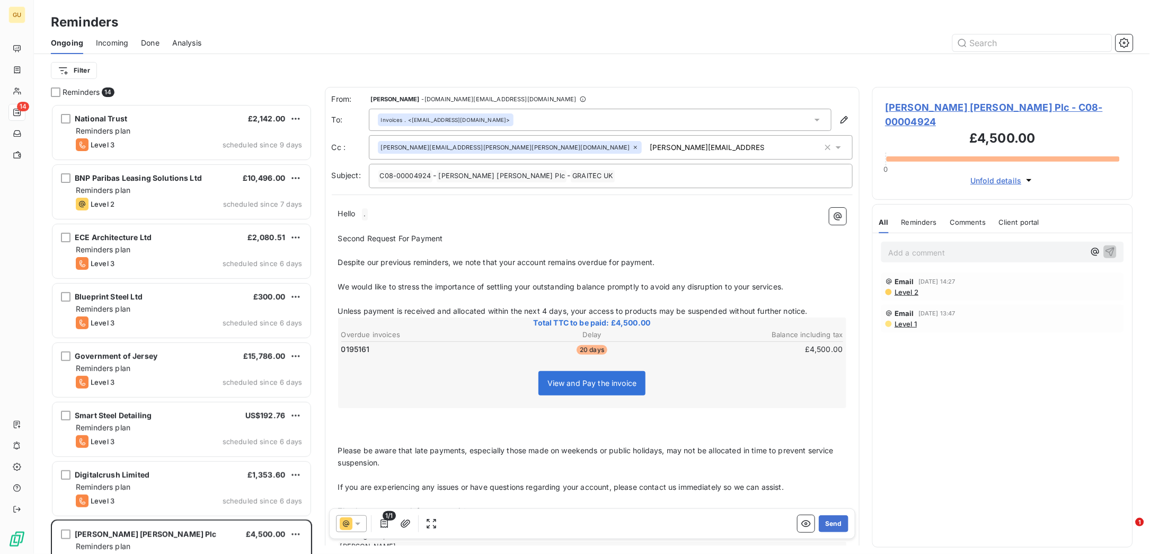
click at [355, 223] on p "﻿" at bounding box center [592, 226] width 508 height 12
click at [356, 214] on span "Hello" at bounding box center [346, 213] width 17 height 9
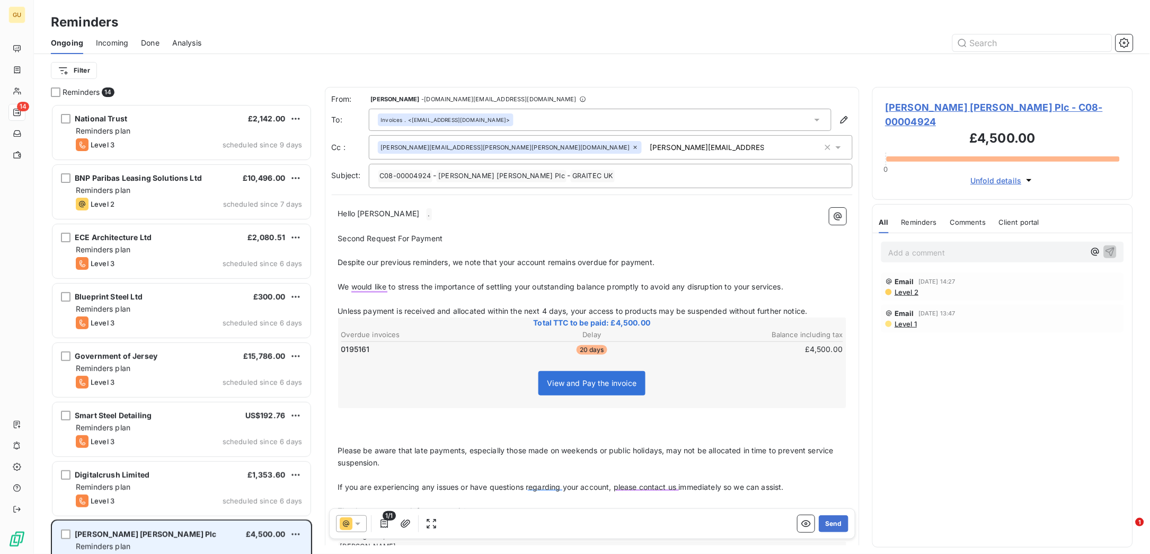
click at [147, 369] on div "[PERSON_NAME] [PERSON_NAME] Plc £4,500.00 Reminders plan Level 3 scheduled sinc…" at bounding box center [181, 548] width 258 height 54
click at [361, 369] on icon at bounding box center [357, 523] width 11 height 11
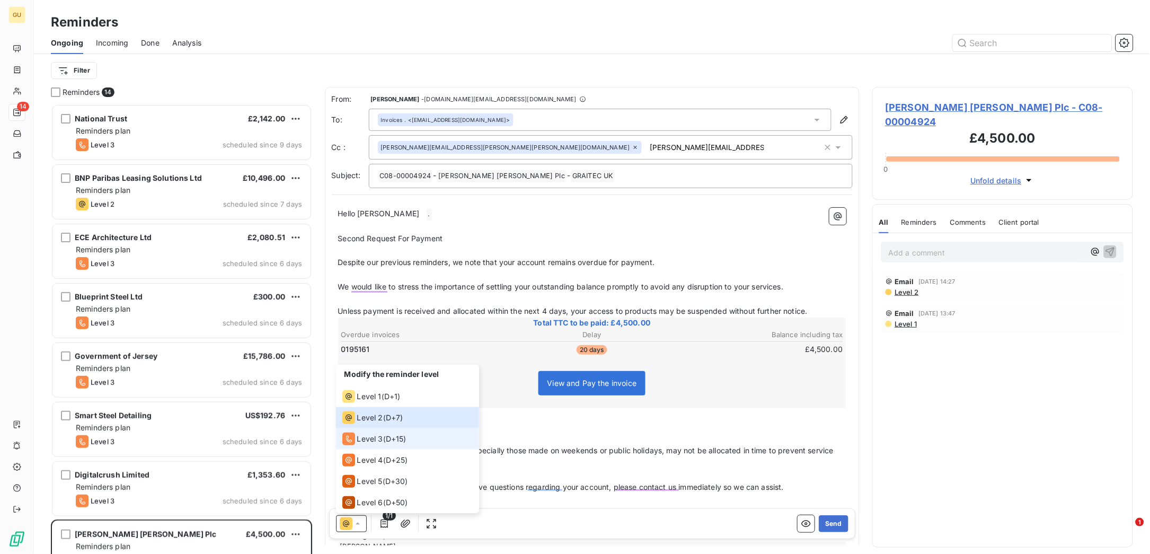
click at [378, 369] on span "Level 3" at bounding box center [370, 438] width 26 height 11
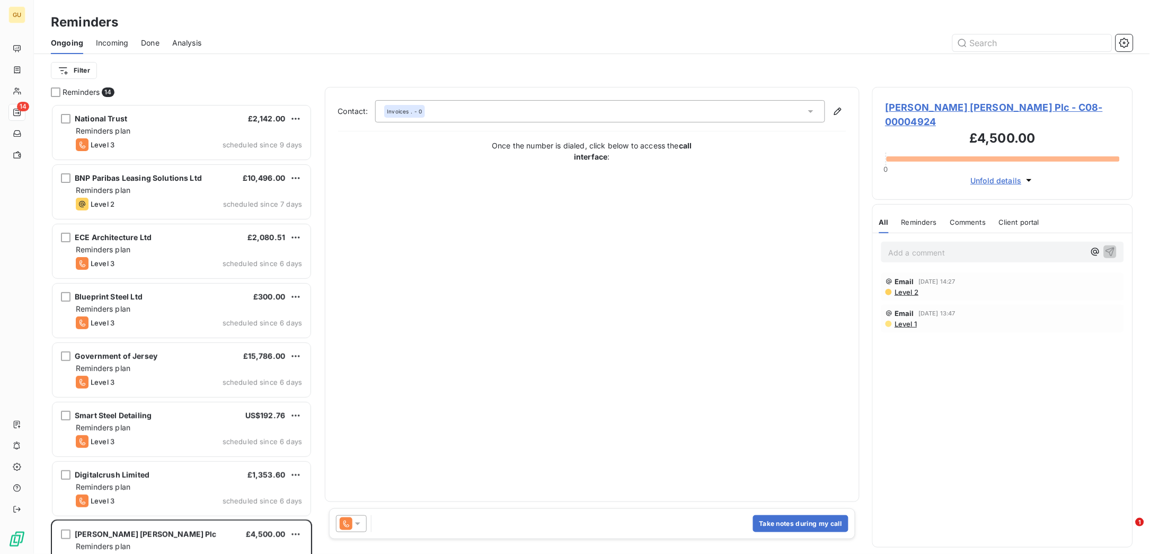
click at [766, 103] on span "[PERSON_NAME] [PERSON_NAME] Plc - C08-00004924" at bounding box center [1002, 114] width 235 height 29
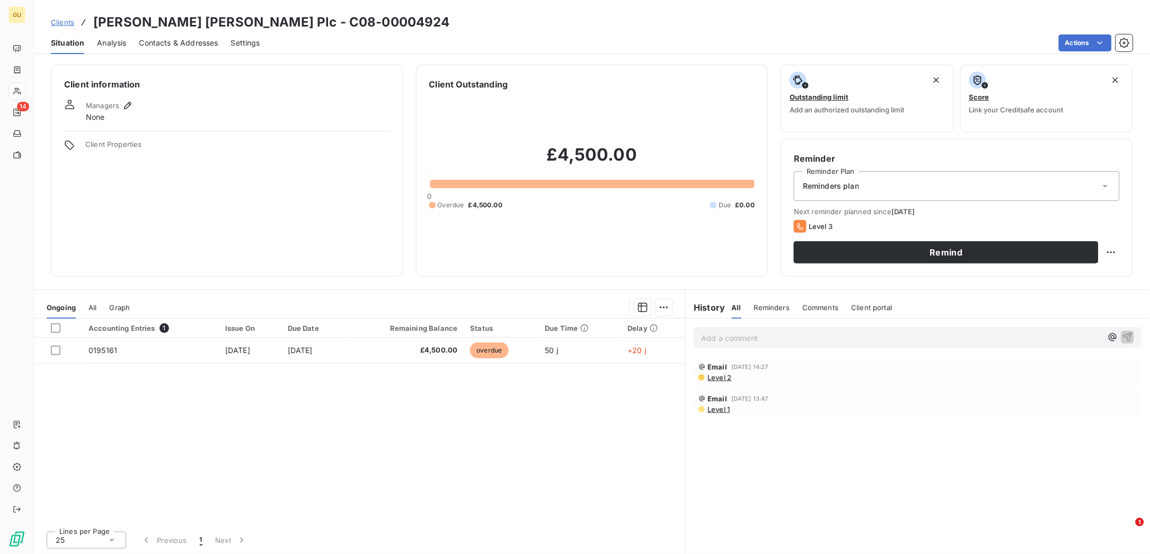
click at [22, 369] on nav at bounding box center [16, 467] width 16 height 102
click at [766, 259] on button "Remind" at bounding box center [946, 252] width 305 height 22
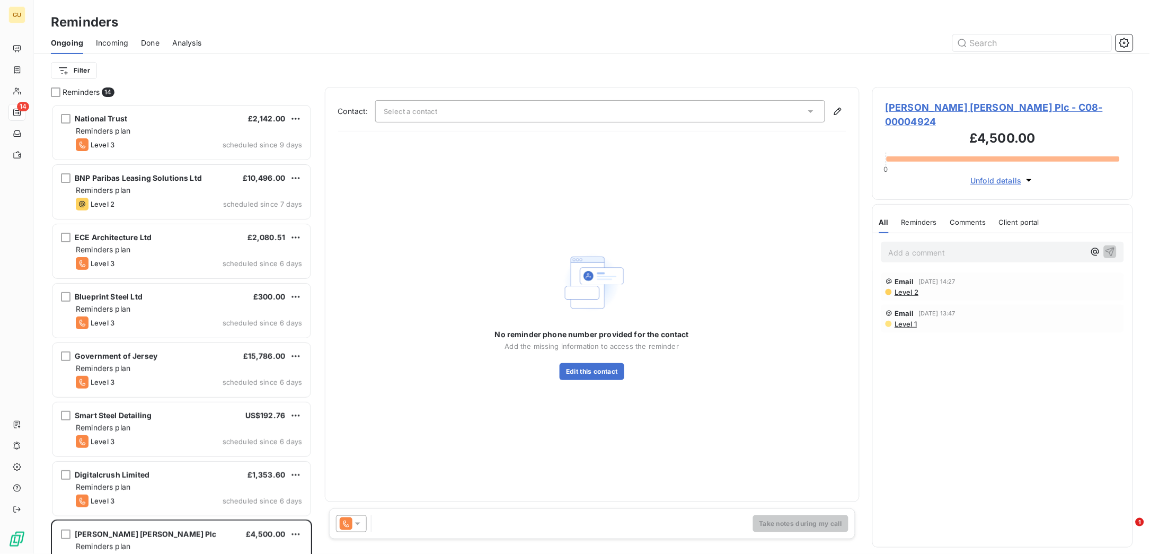
scroll to position [438, 249]
click at [601, 369] on button "Edit this contact" at bounding box center [592, 371] width 64 height 17
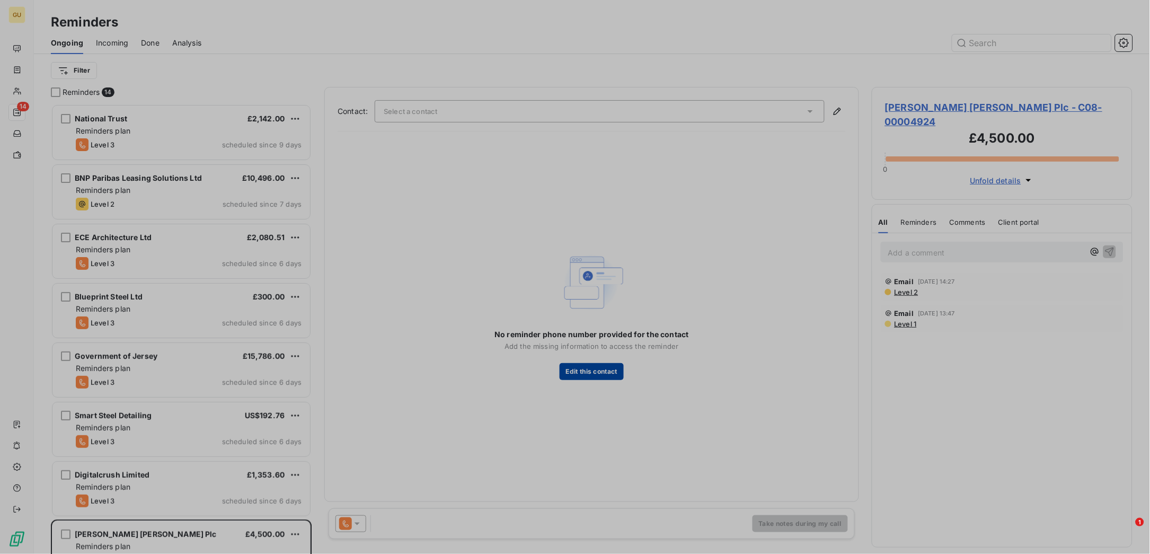
scroll to position [438, 249]
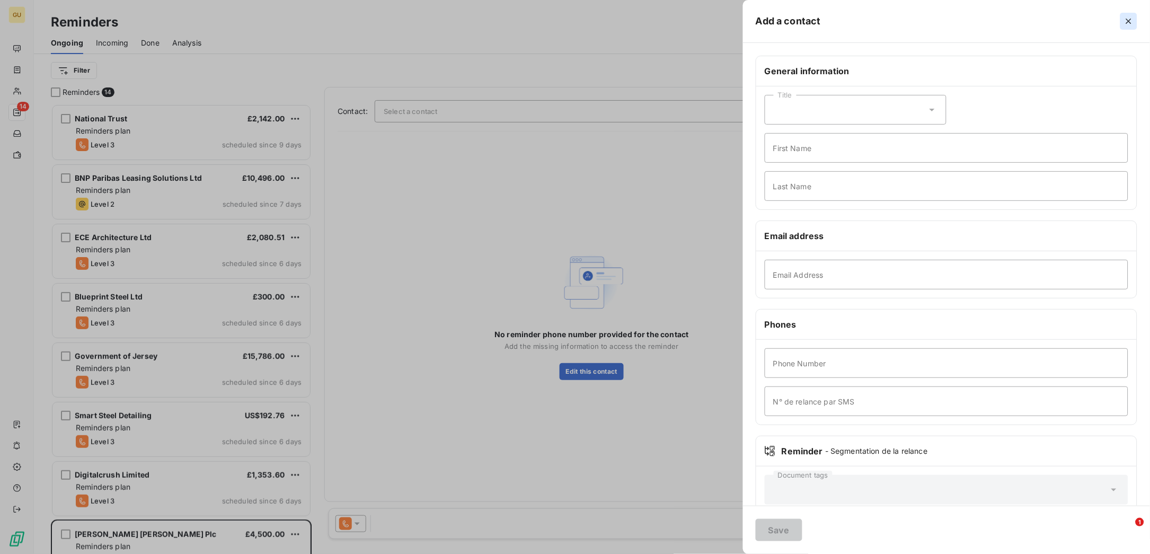
click at [766, 24] on icon "button" at bounding box center [1128, 21] width 11 height 11
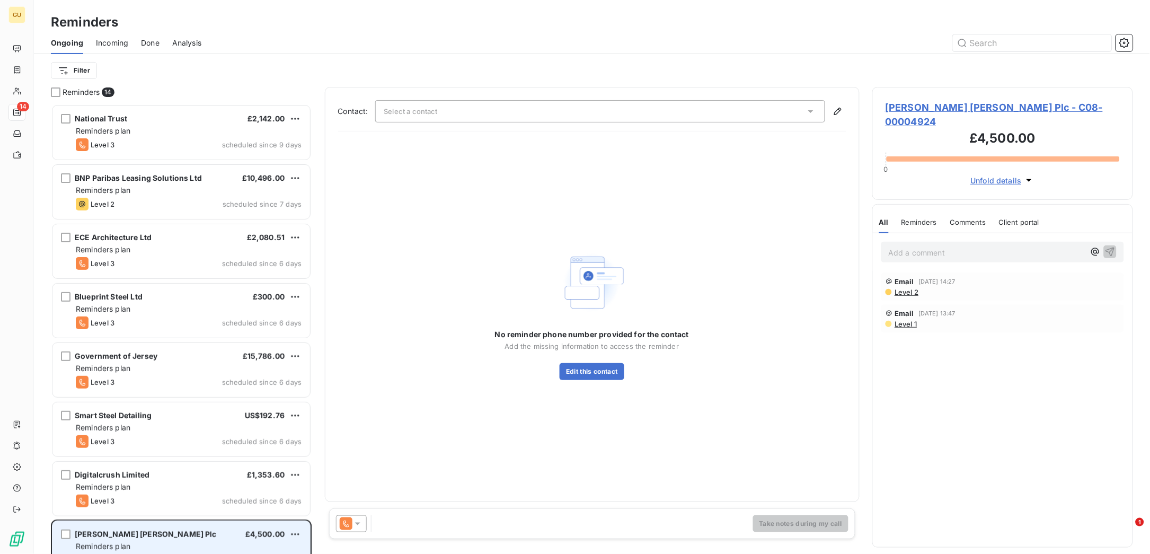
click at [105, 369] on span "[PERSON_NAME] [PERSON_NAME] Plc" at bounding box center [146, 533] width 142 height 9
click at [766, 100] on div "[PERSON_NAME] [PERSON_NAME] Plc - C08-00004924 £4,500.00 0 Unfold details" at bounding box center [1002, 143] width 261 height 113
click at [766, 103] on span "[PERSON_NAME] [PERSON_NAME] Plc - C08-00004924" at bounding box center [1002, 114] width 235 height 29
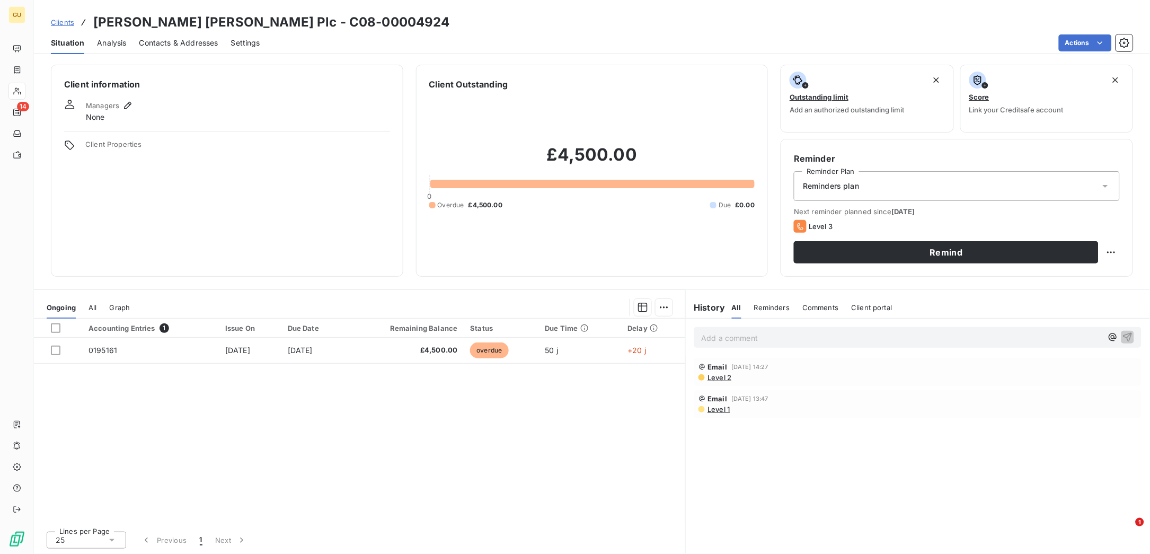
click at [171, 43] on span "Contacts & Addresses" at bounding box center [178, 43] width 79 height 11
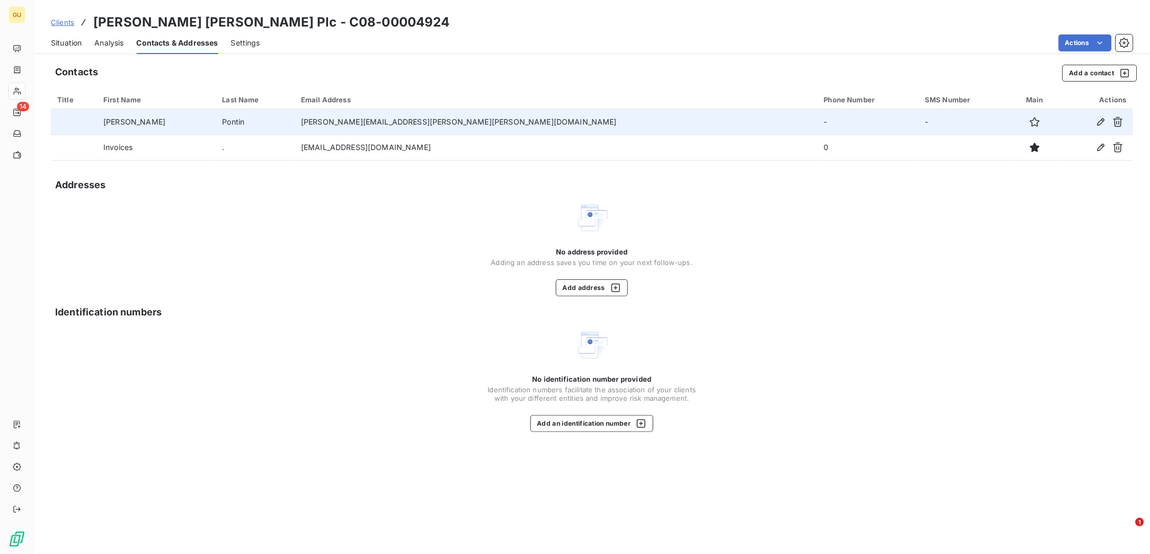
click at [766, 121] on td "-" at bounding box center [868, 121] width 101 height 25
click at [766, 117] on icon "button" at bounding box center [1101, 122] width 11 height 11
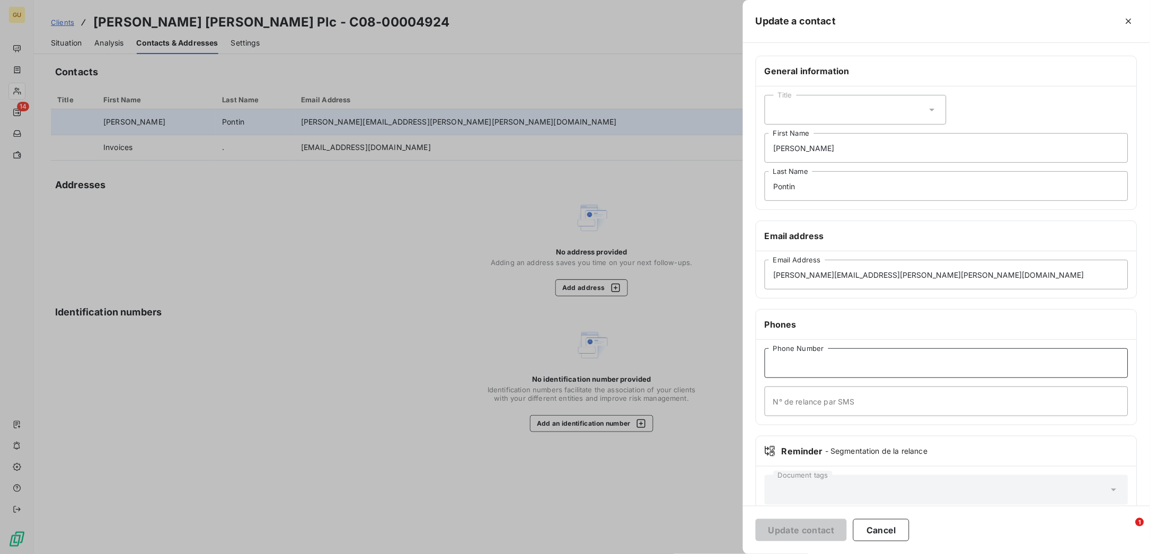
click at [766, 369] on input "Phone Number" at bounding box center [947, 363] width 364 height 30
type input "0"
click at [766, 369] on button "Update contact" at bounding box center [801, 530] width 91 height 22
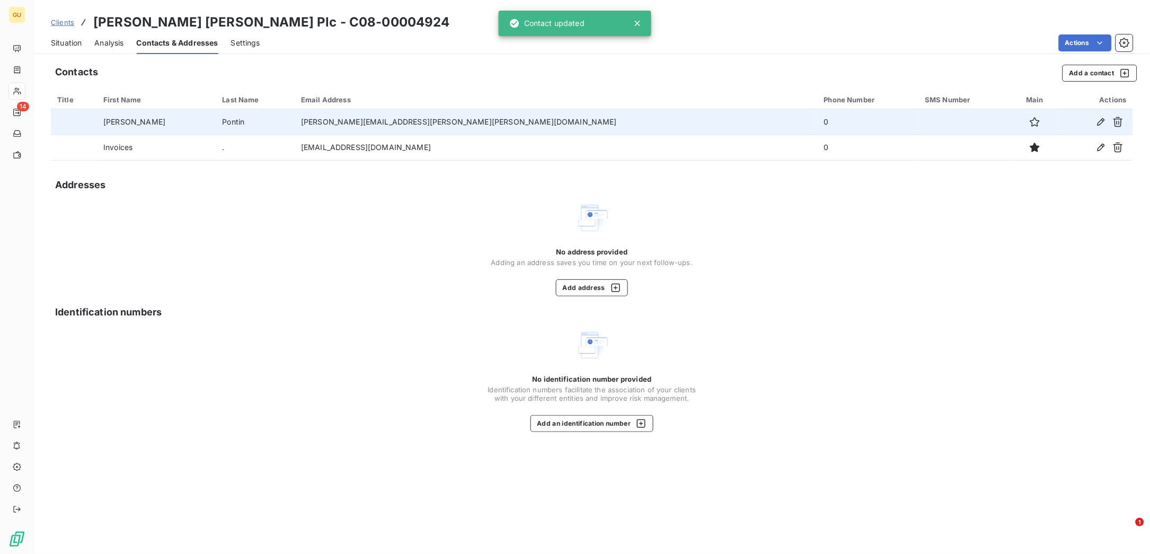
click at [73, 41] on span "Situation" at bounding box center [66, 43] width 31 height 11
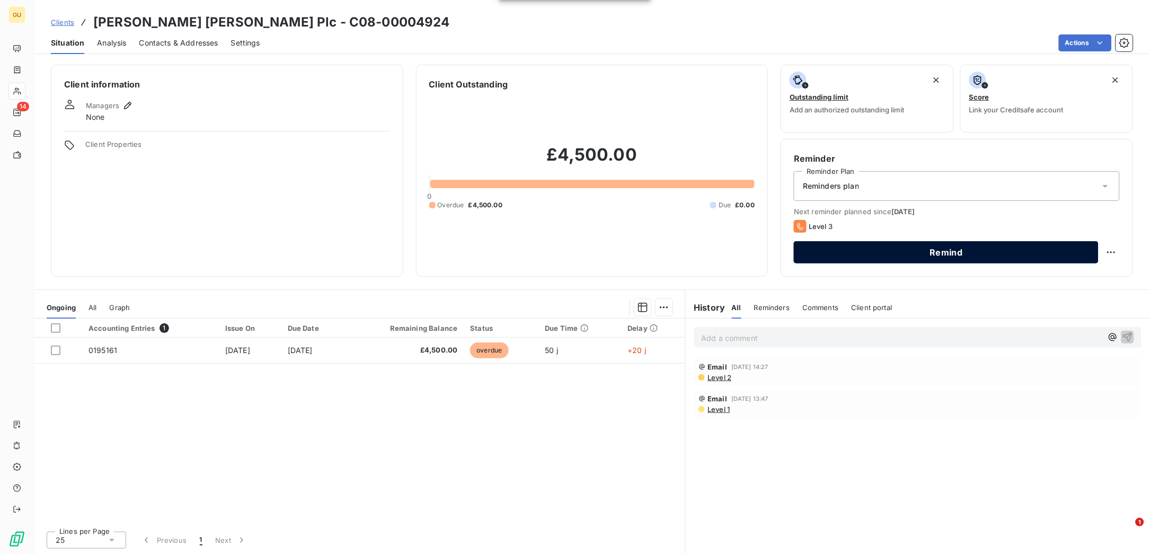
click at [766, 250] on button "Remind" at bounding box center [946, 252] width 305 height 22
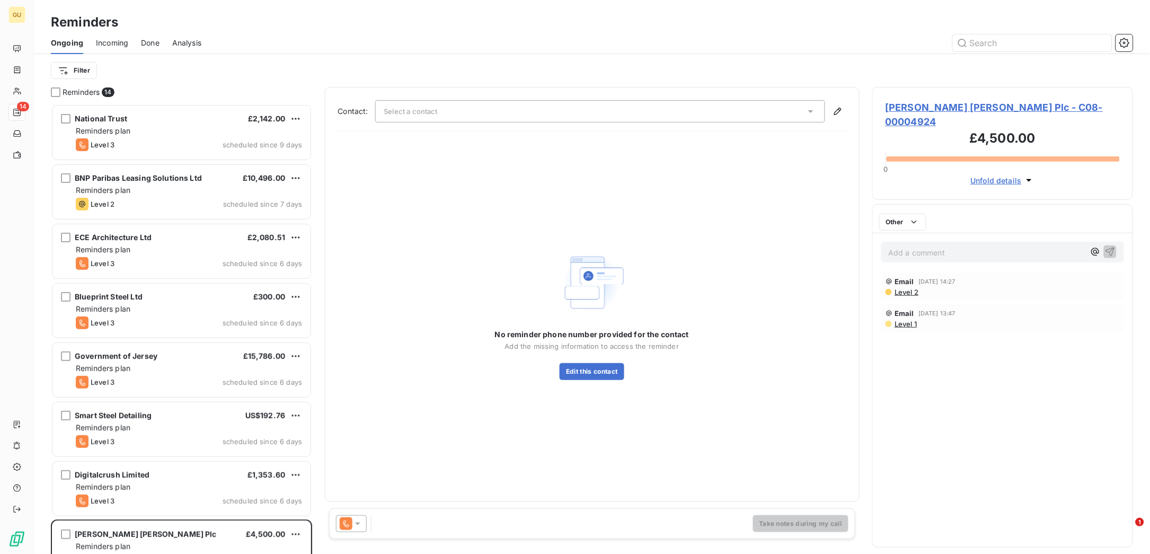
scroll to position [438, 249]
click at [438, 104] on div "Select a contact" at bounding box center [600, 111] width 450 height 22
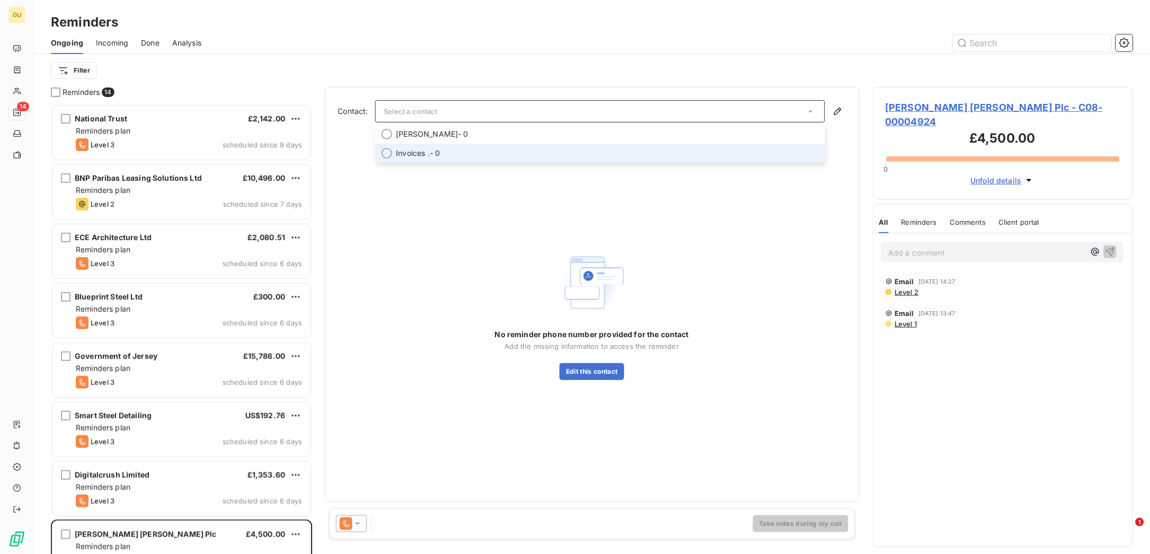
click at [419, 149] on span "Invoices ." at bounding box center [413, 153] width 34 height 11
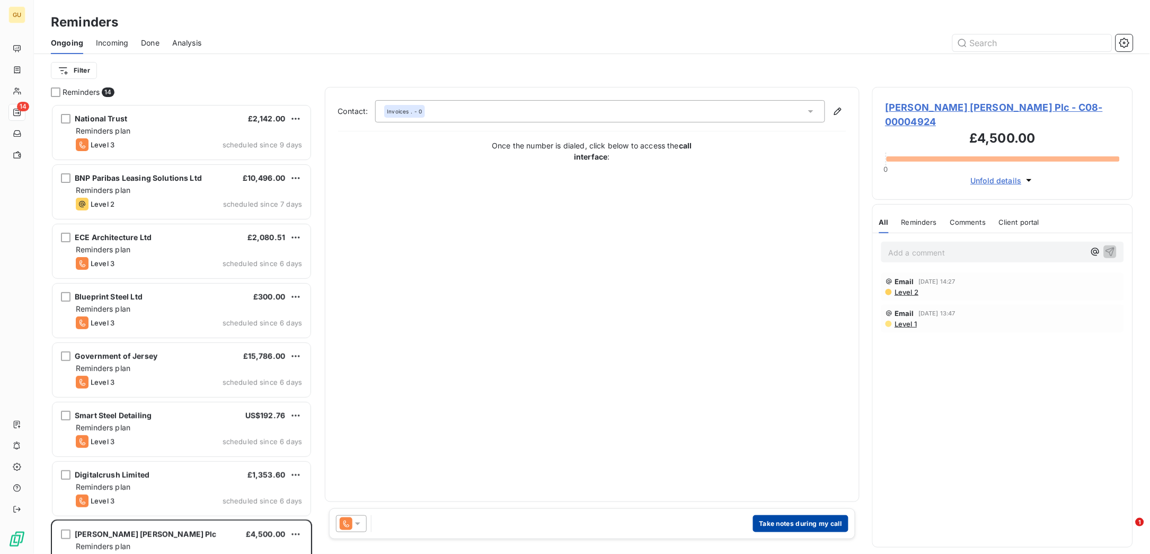
click at [766, 369] on button "Take notes during my call" at bounding box center [800, 523] width 95 height 17
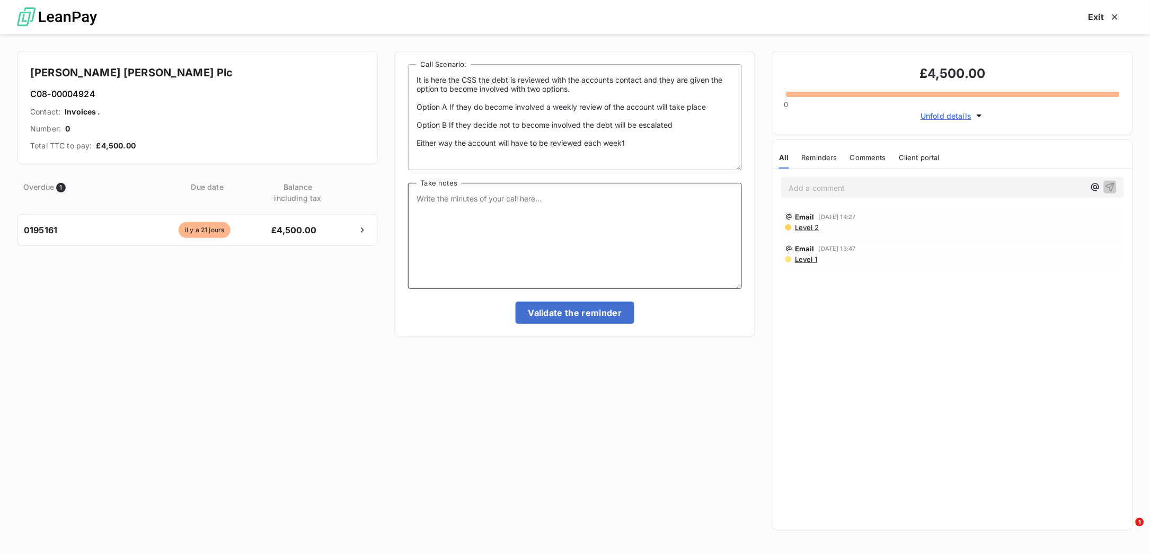
click at [524, 210] on textarea "Take notes" at bounding box center [575, 236] width 334 height 106
type textarea "Asked Ru to confirm when it will be paid via Coupa"
click at [607, 312] on button "Validate the reminder" at bounding box center [575, 313] width 119 height 22
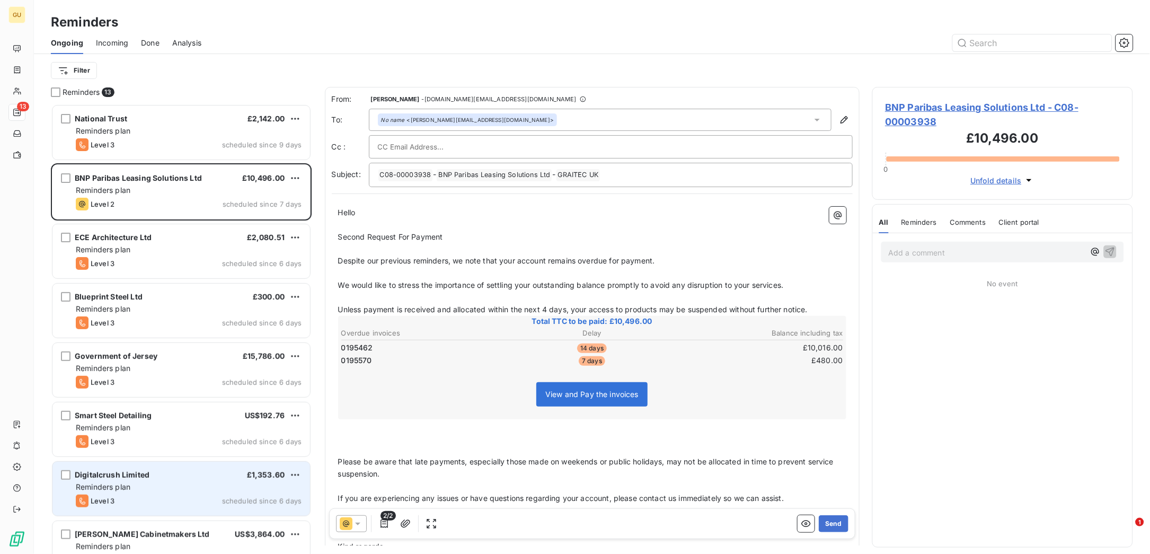
click at [116, 369] on span "Reminders plan" at bounding box center [103, 486] width 55 height 9
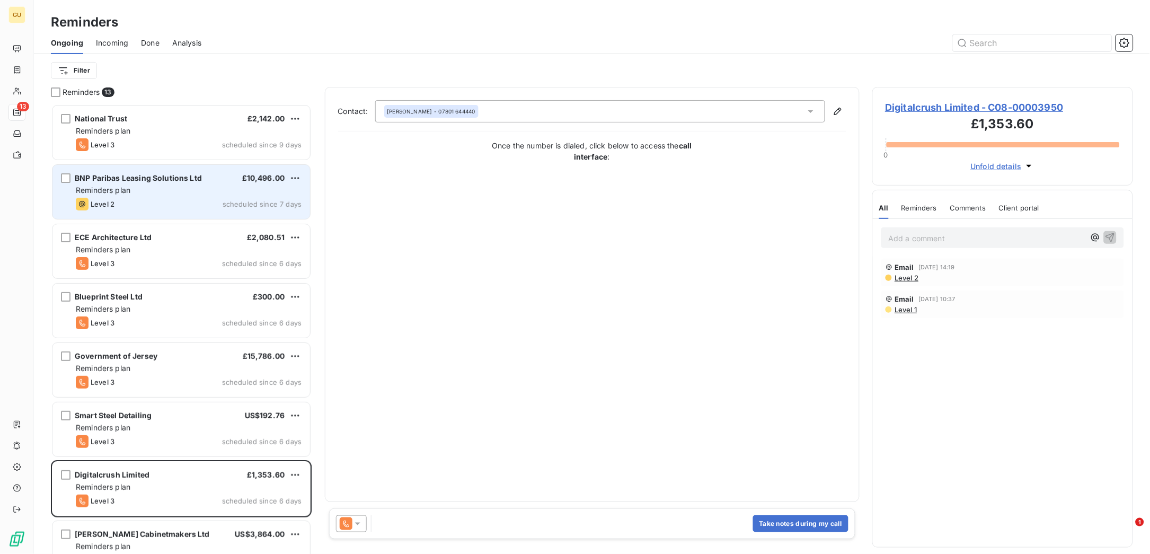
click at [127, 184] on div "BNP Paribas Leasing Solutions Ltd £10,496.00 Reminders plan Level 2 scheduled s…" at bounding box center [181, 192] width 258 height 54
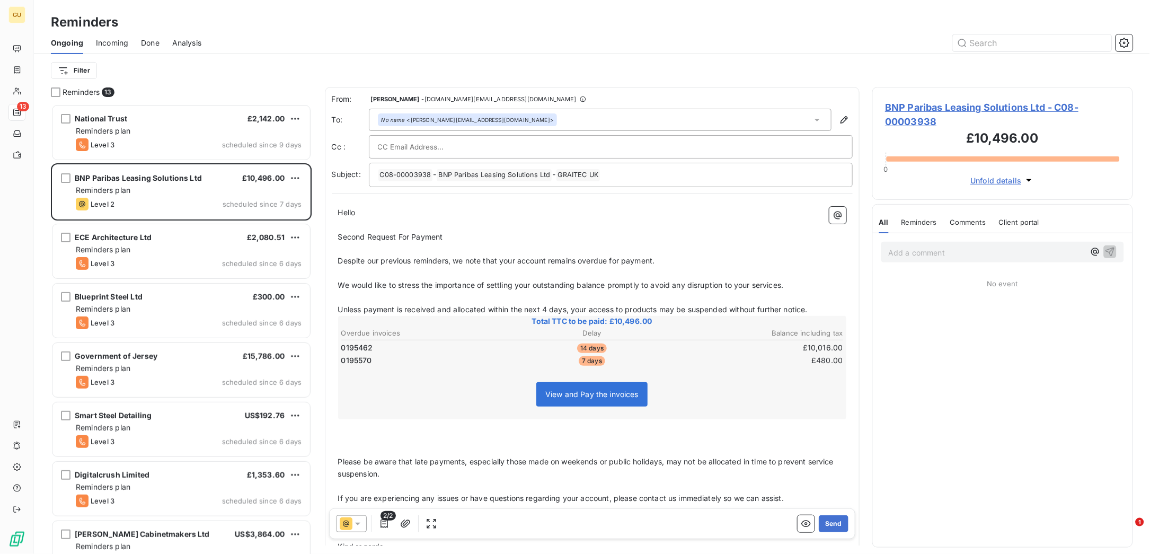
click at [463, 119] on div "No name <[PERSON_NAME][EMAIL_ADDRESS][DOMAIN_NAME]>" at bounding box center [467, 119] width 173 height 7
click at [377, 352] on tbody "0195462 14 days £10,016.00 0195570 7 days £480.00" at bounding box center [592, 352] width 503 height 27
drag, startPoint x: 375, startPoint y: 349, endPoint x: 339, endPoint y: 348, distance: 36.0
click at [340, 348] on table "Overdue invoices Delay Balance including tax 0195462 14 days £10,016.00 0195570…" at bounding box center [592, 346] width 505 height 41
drag, startPoint x: 374, startPoint y: 349, endPoint x: 342, endPoint y: 349, distance: 31.8
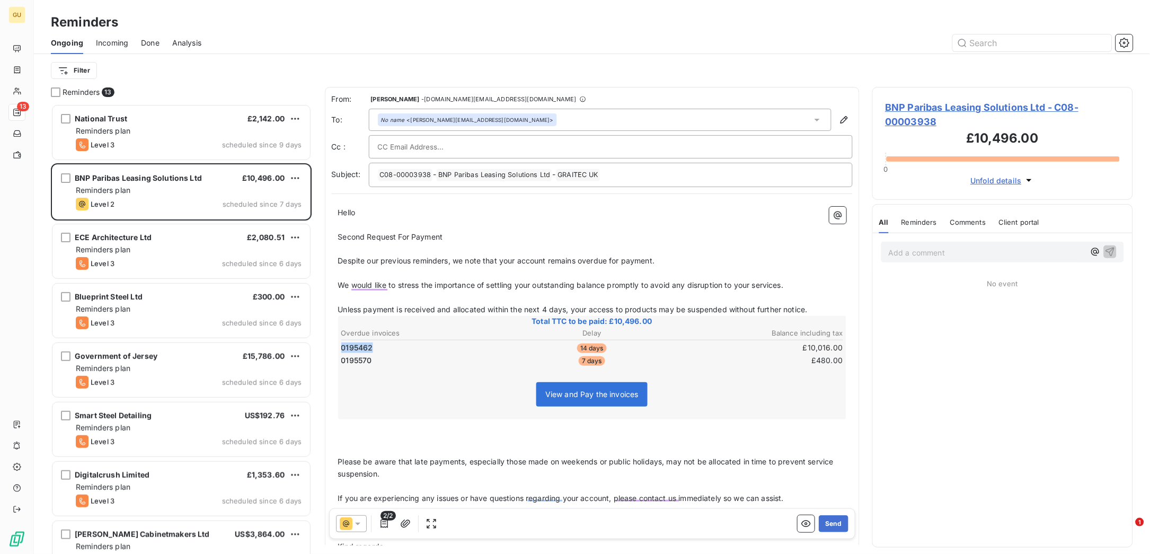
click at [342, 349] on td "0195462" at bounding box center [424, 348] width 167 height 12
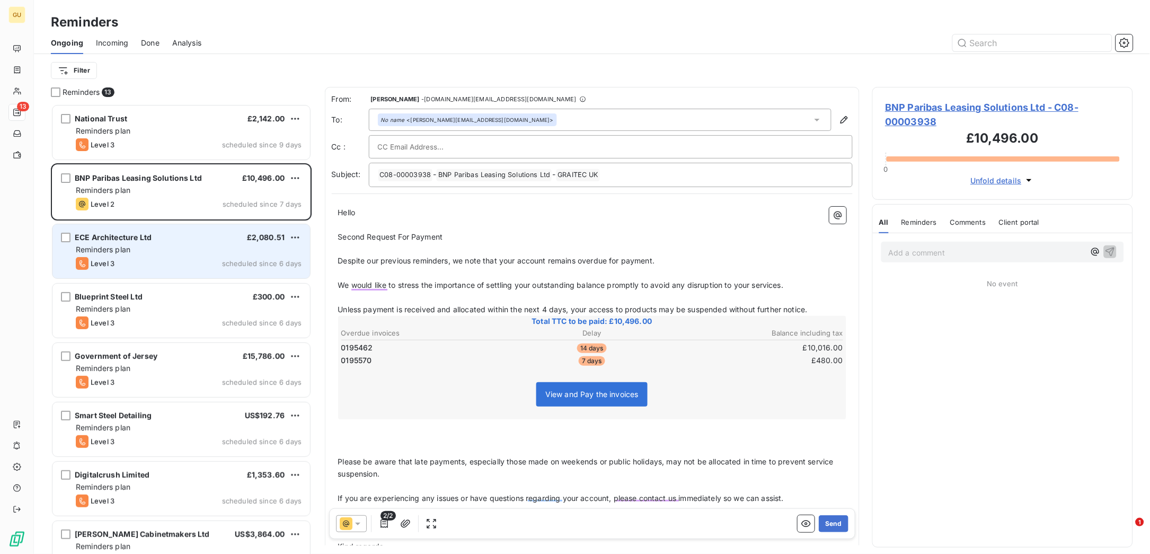
click at [107, 246] on span "Reminders plan" at bounding box center [103, 249] width 55 height 9
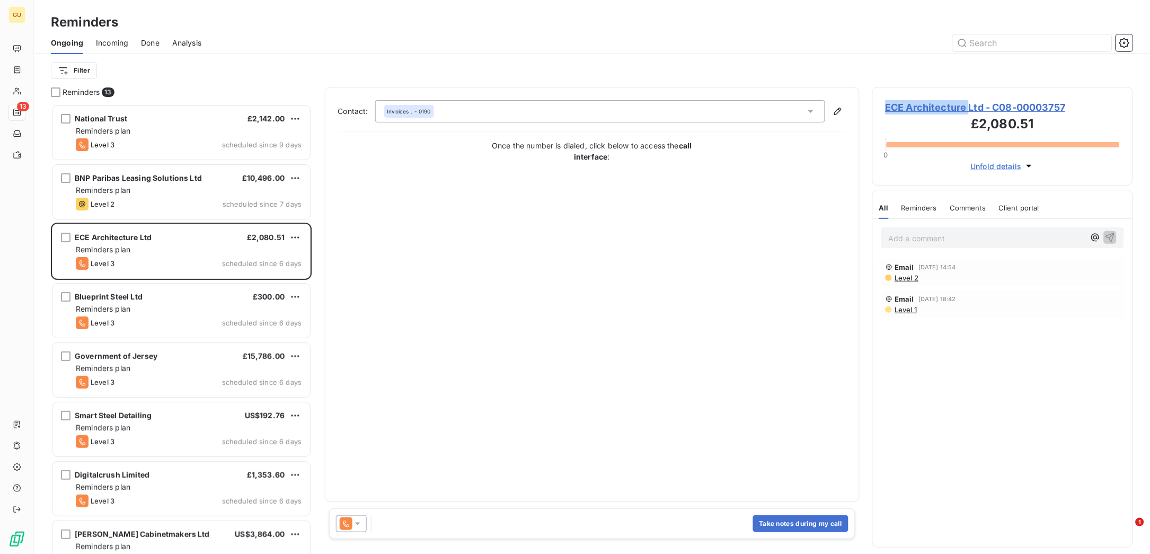
drag, startPoint x: 887, startPoint y: 104, endPoint x: 969, endPoint y: 104, distance: 82.7
click at [766, 104] on span "ECE Architecture Ltd - C08-00003757" at bounding box center [1002, 107] width 235 height 14
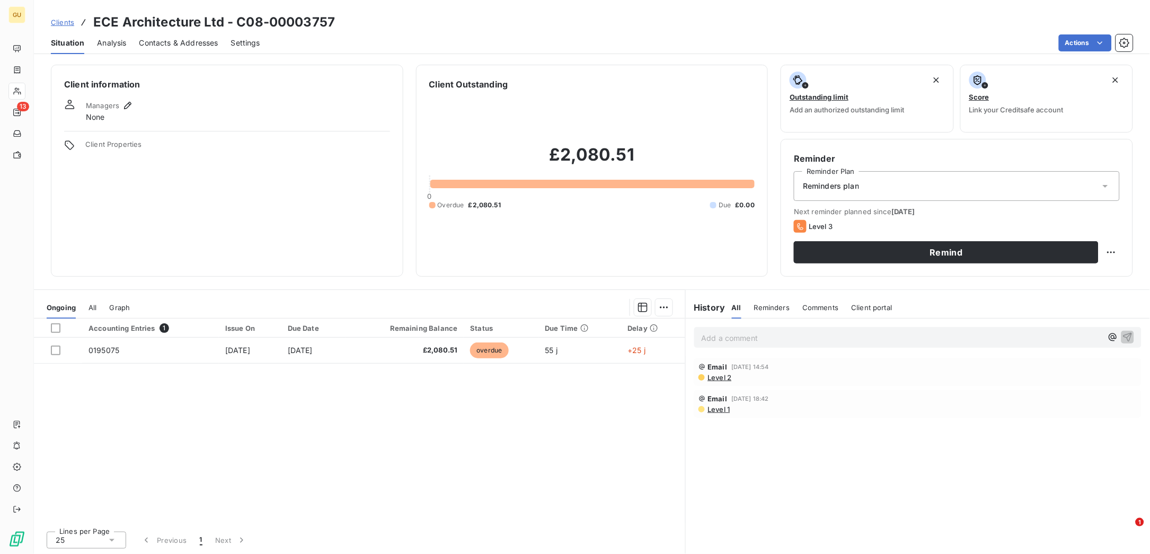
click at [155, 38] on span "Contacts & Addresses" at bounding box center [178, 43] width 79 height 11
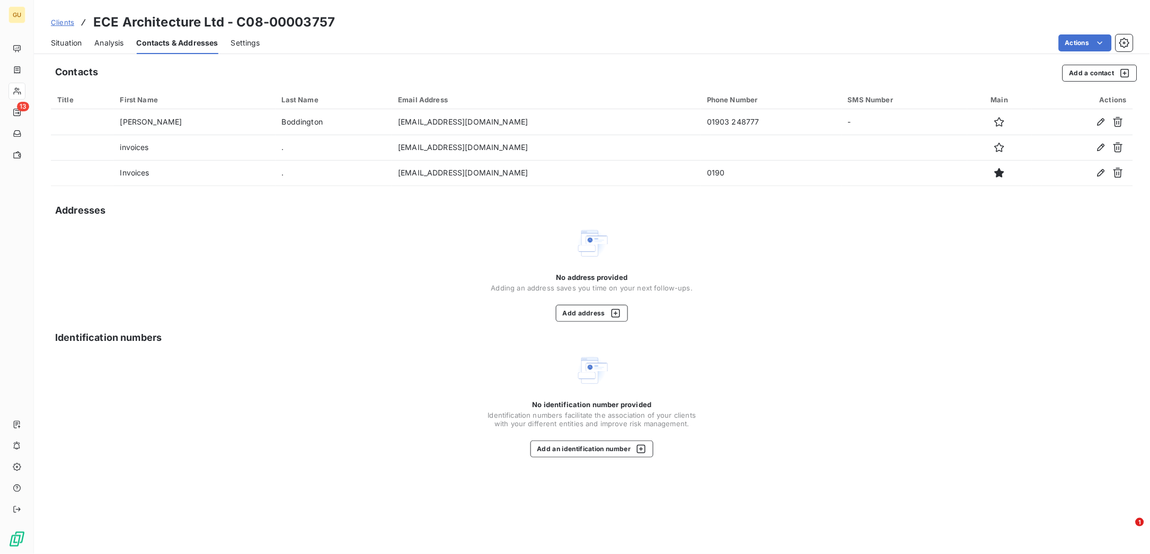
click at [59, 21] on span "Clients" at bounding box center [62, 22] width 23 height 8
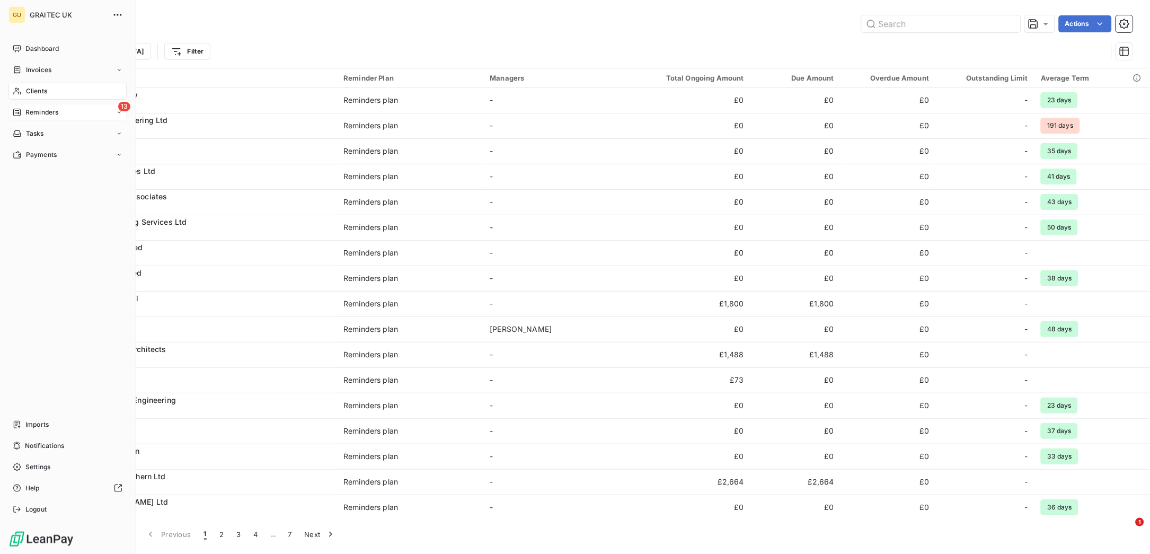
click at [36, 111] on span "Reminders" at bounding box center [41, 113] width 33 height 10
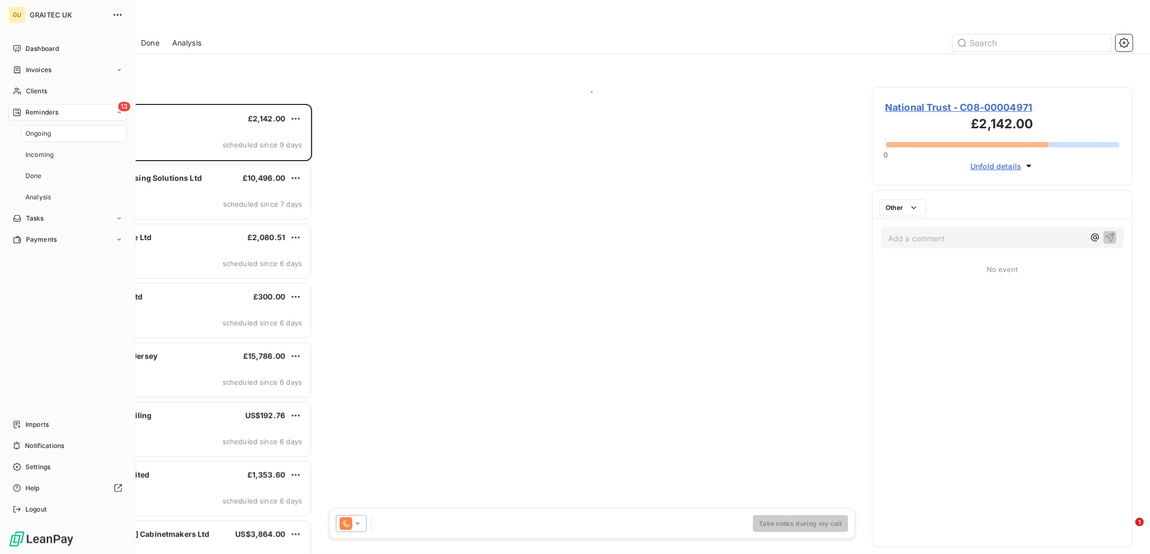
scroll to position [438, 249]
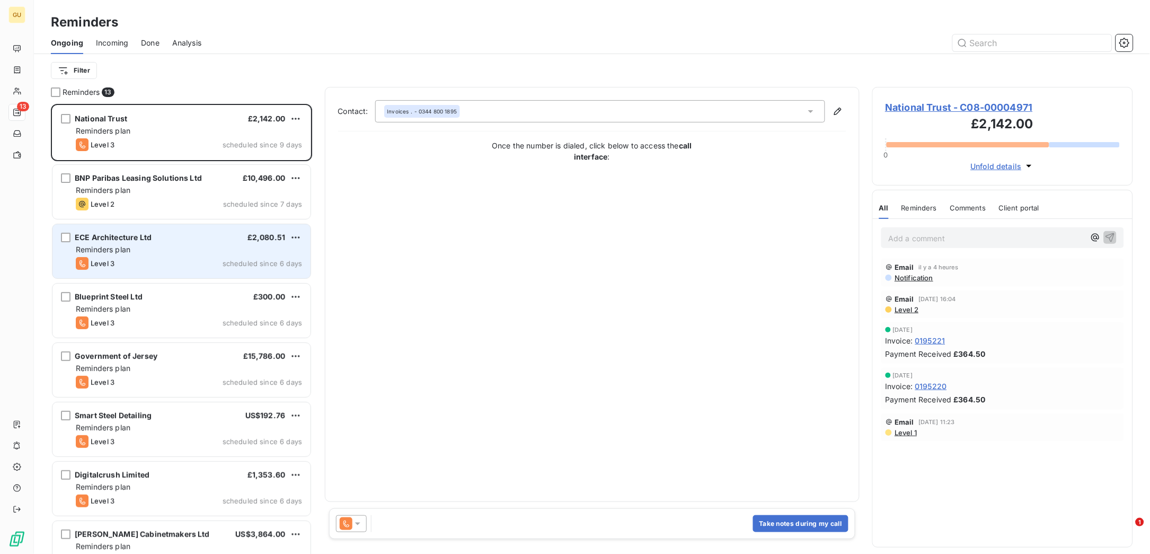
click at [125, 245] on span "Reminders plan" at bounding box center [103, 249] width 55 height 9
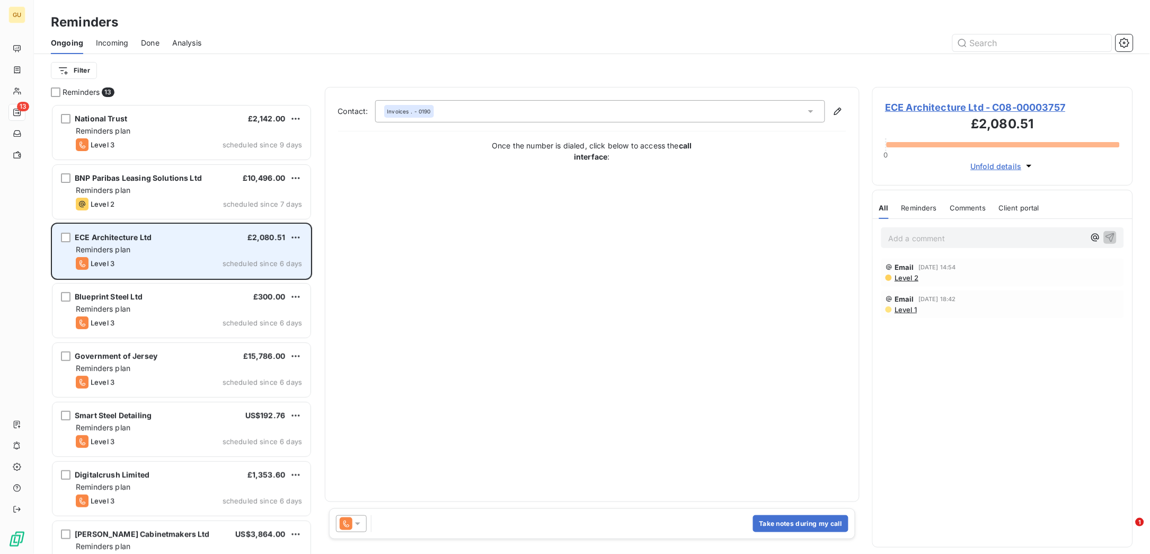
click at [139, 232] on div "ECE Architecture Ltd £2,080.51 Reminders plan Level 3 scheduled since 6 days" at bounding box center [181, 251] width 258 height 54
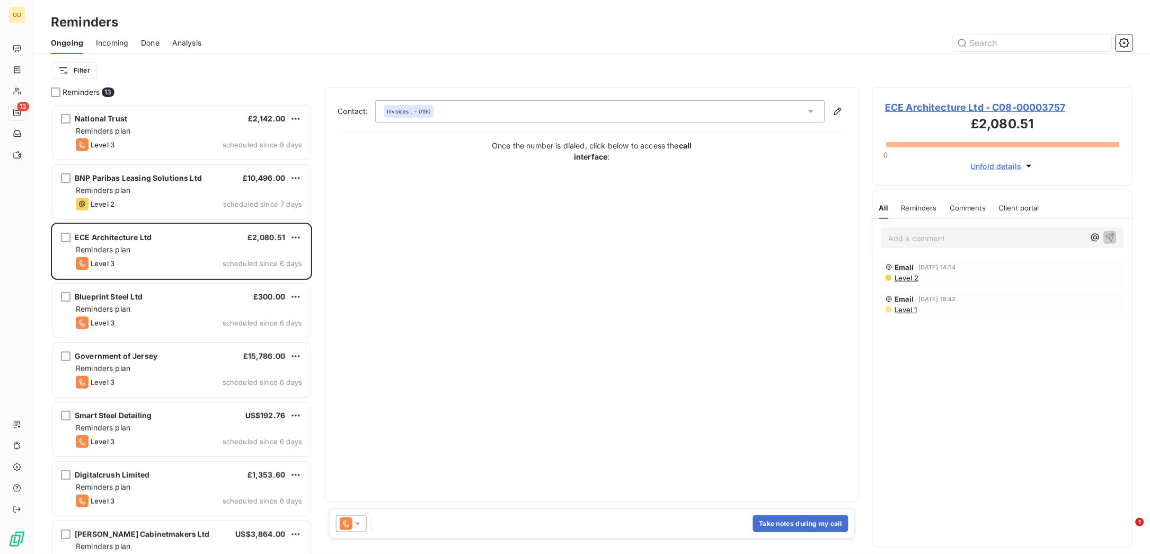
click at [766, 105] on span "ECE Architecture Ltd - C08-00003757" at bounding box center [1002, 107] width 235 height 14
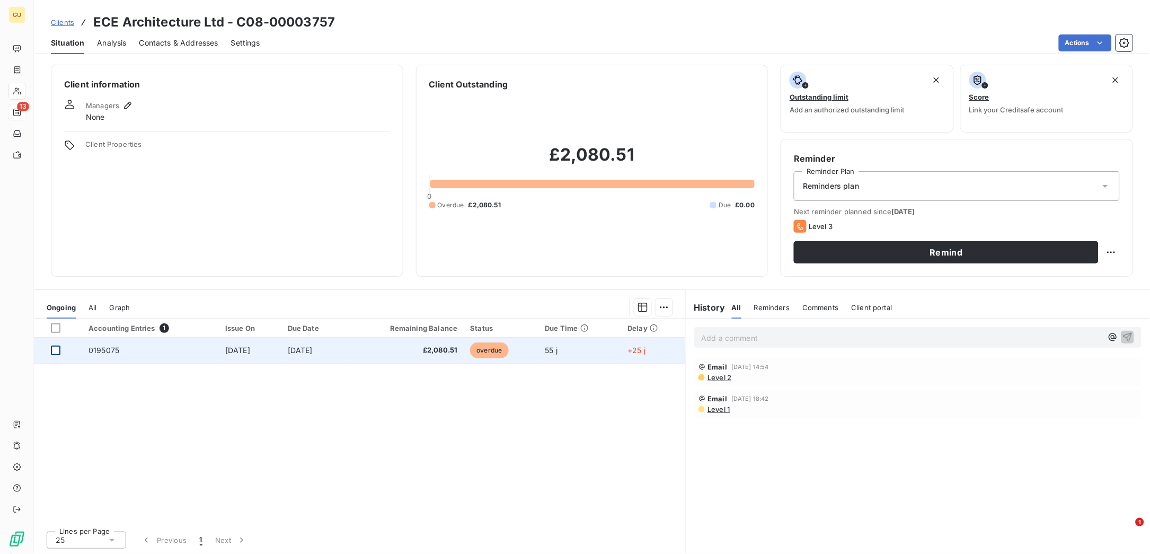
click at [59, 349] on div at bounding box center [56, 350] width 10 height 10
click at [228, 349] on span "[DATE]" at bounding box center [237, 349] width 25 height 9
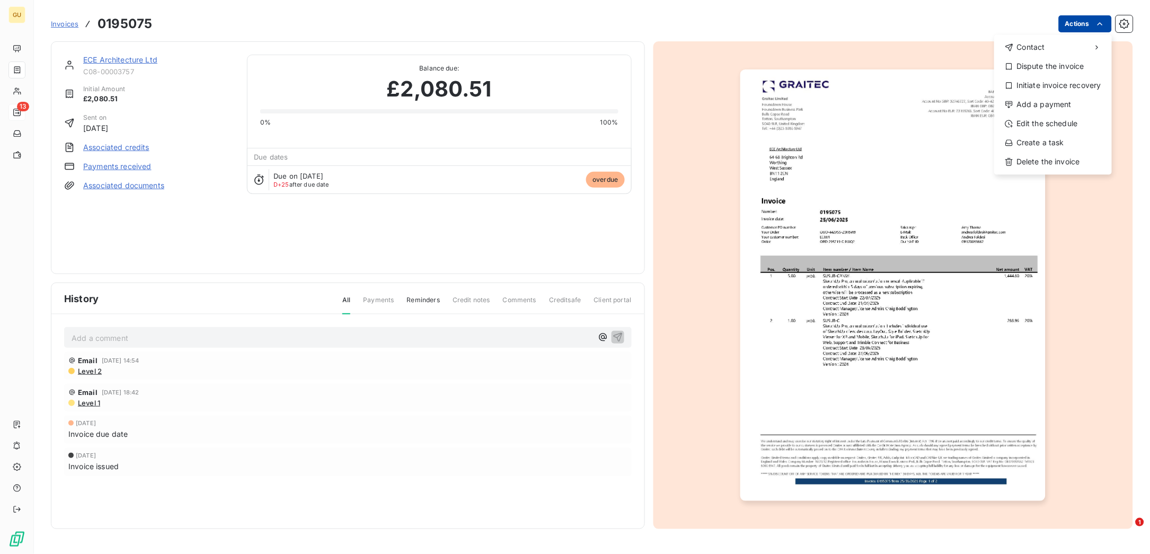
click at [766, 24] on html "GU 13 Invoices 0195075 Actions Contact Dispute the invoice Initiate invoice rec…" at bounding box center [575, 277] width 1150 height 554
click at [766, 103] on div "Add a payment" at bounding box center [1052, 104] width 109 height 17
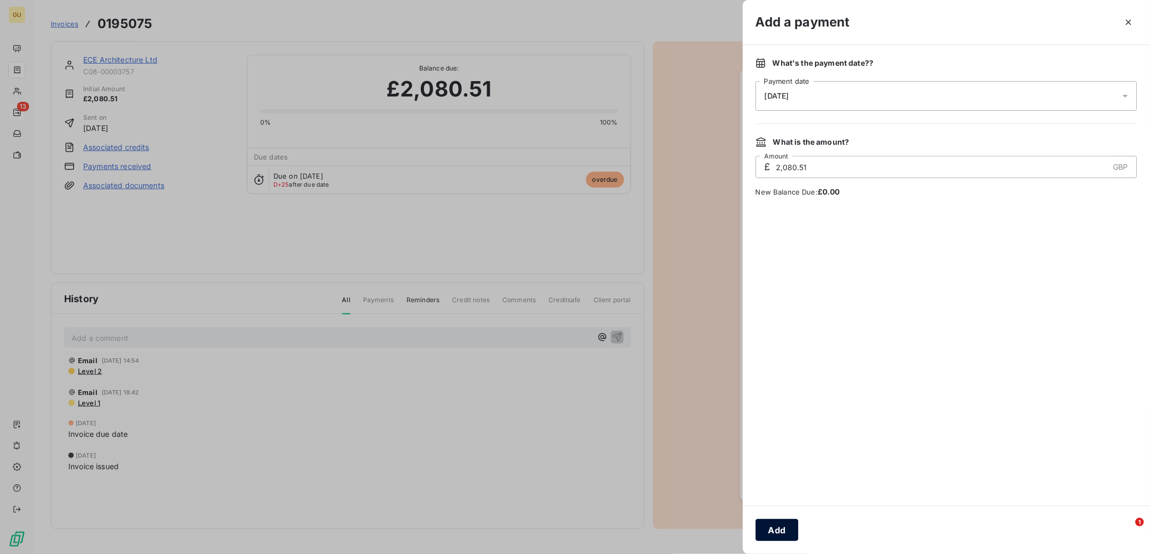
click at [766, 369] on button "Add" at bounding box center [777, 530] width 43 height 22
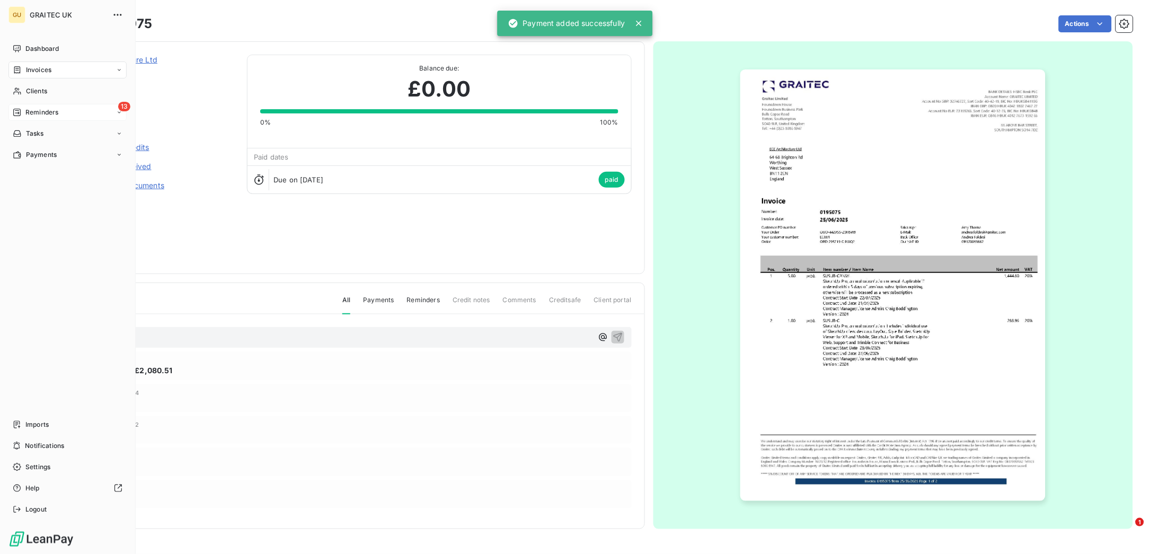
click at [43, 111] on span "Reminders" at bounding box center [41, 113] width 33 height 10
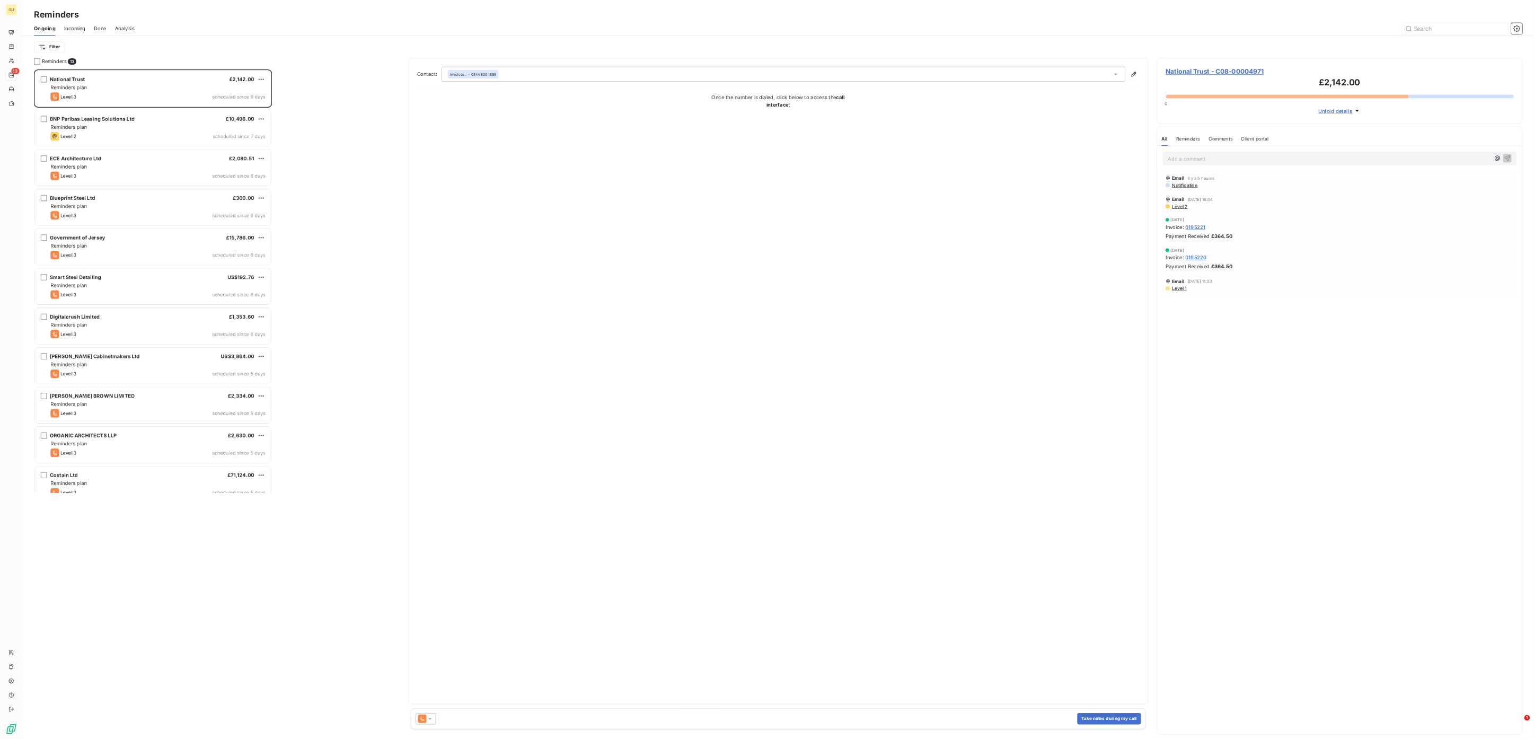
scroll to position [619, 340]
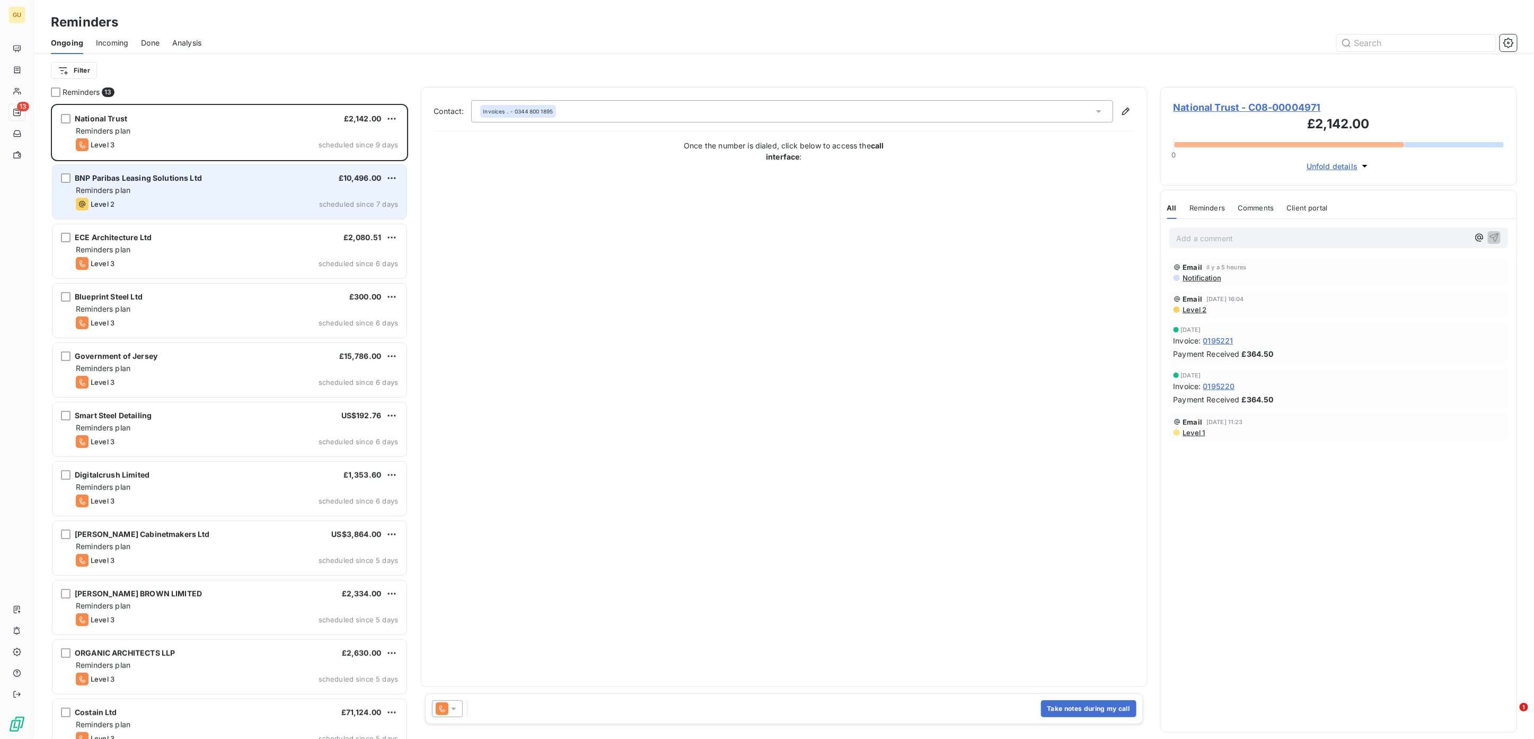
click at [121, 186] on span "Reminders plan" at bounding box center [103, 189] width 55 height 9
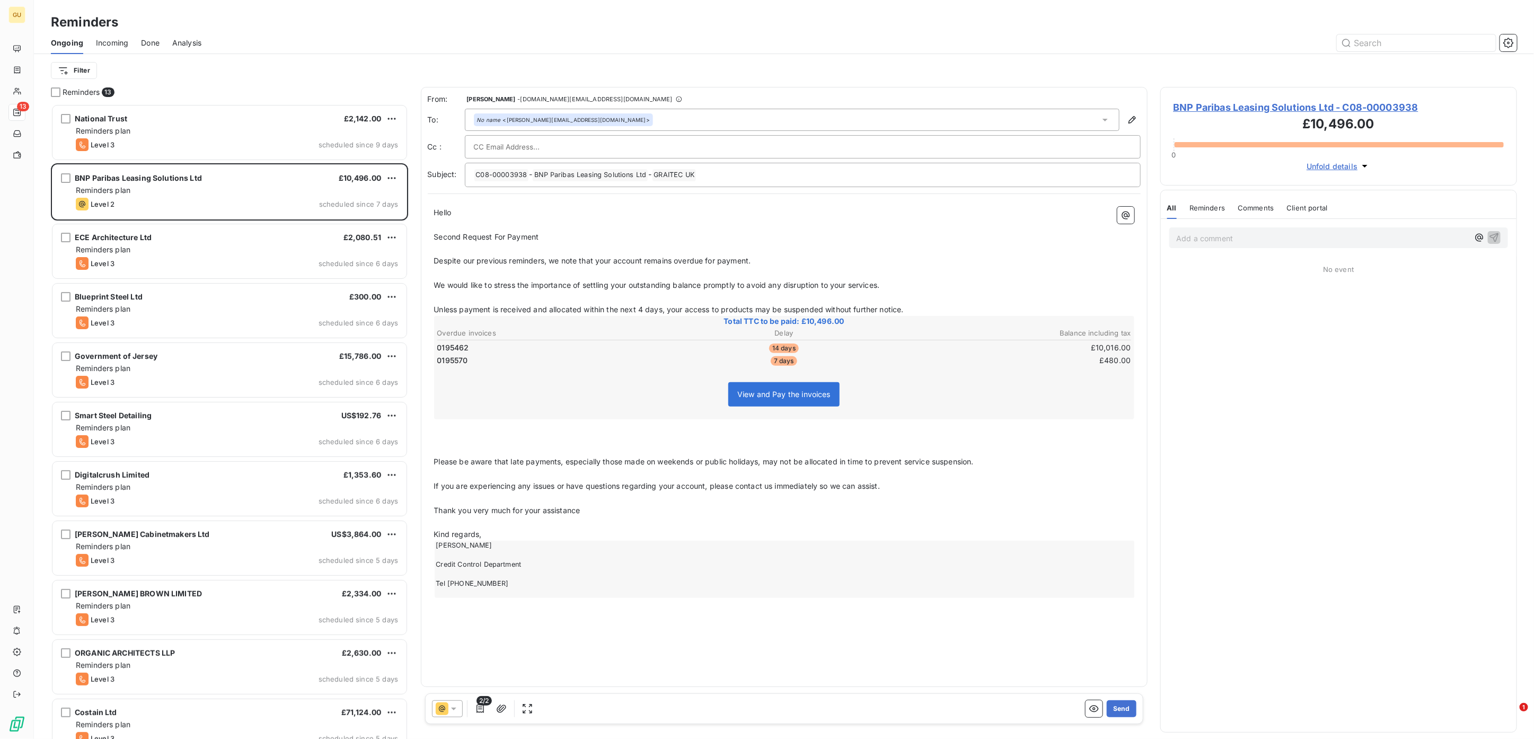
click at [766, 105] on span "BNP Paribas Leasing Solutions Ltd - C08-00003938" at bounding box center [1338, 107] width 331 height 14
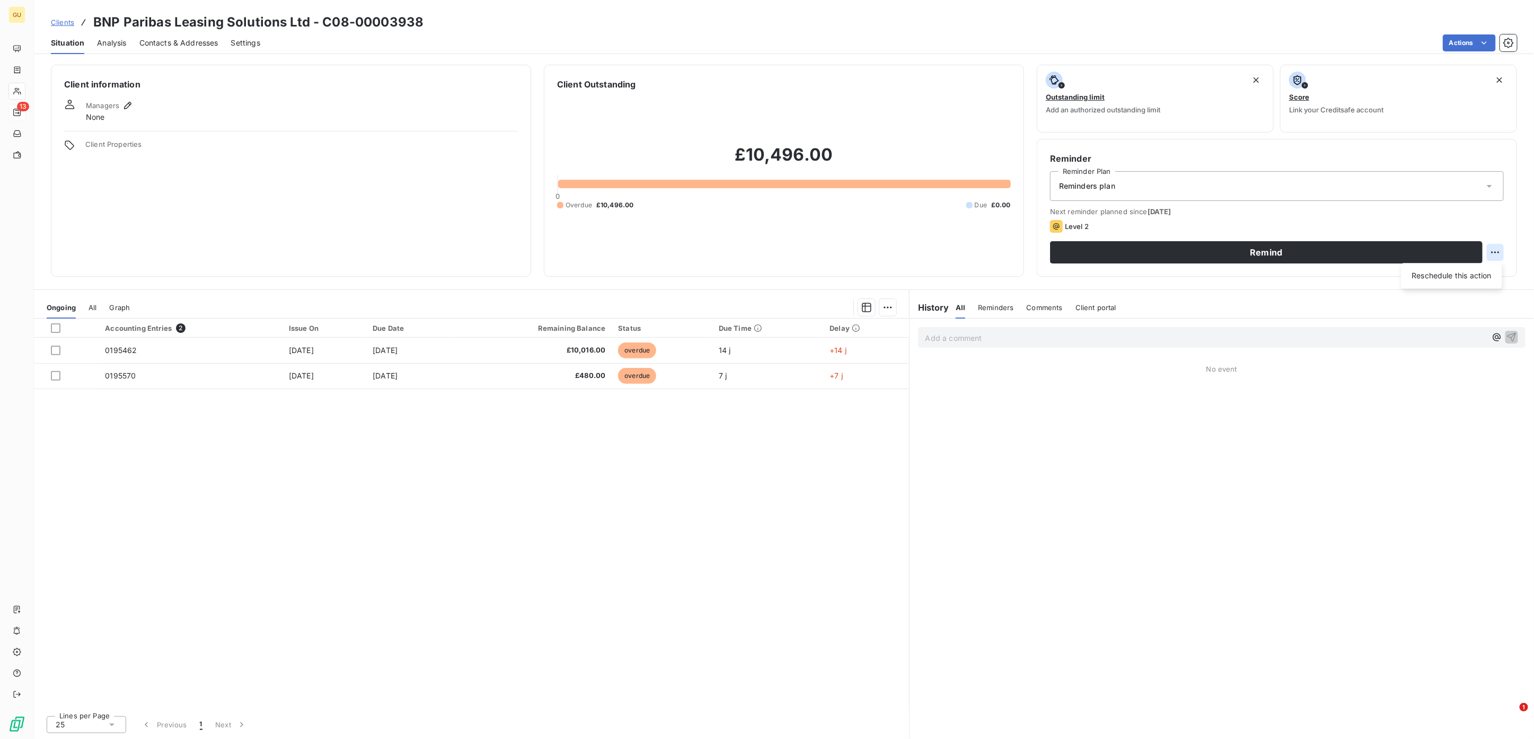
click at [766, 250] on html "GU 13 Clients BNP Paribas Leasing Solutions Ltd - C08-00003938 Situation Analys…" at bounding box center [767, 369] width 1534 height 739
click at [766, 270] on div "Reschedule this action" at bounding box center [1451, 275] width 92 height 17
select select "7"
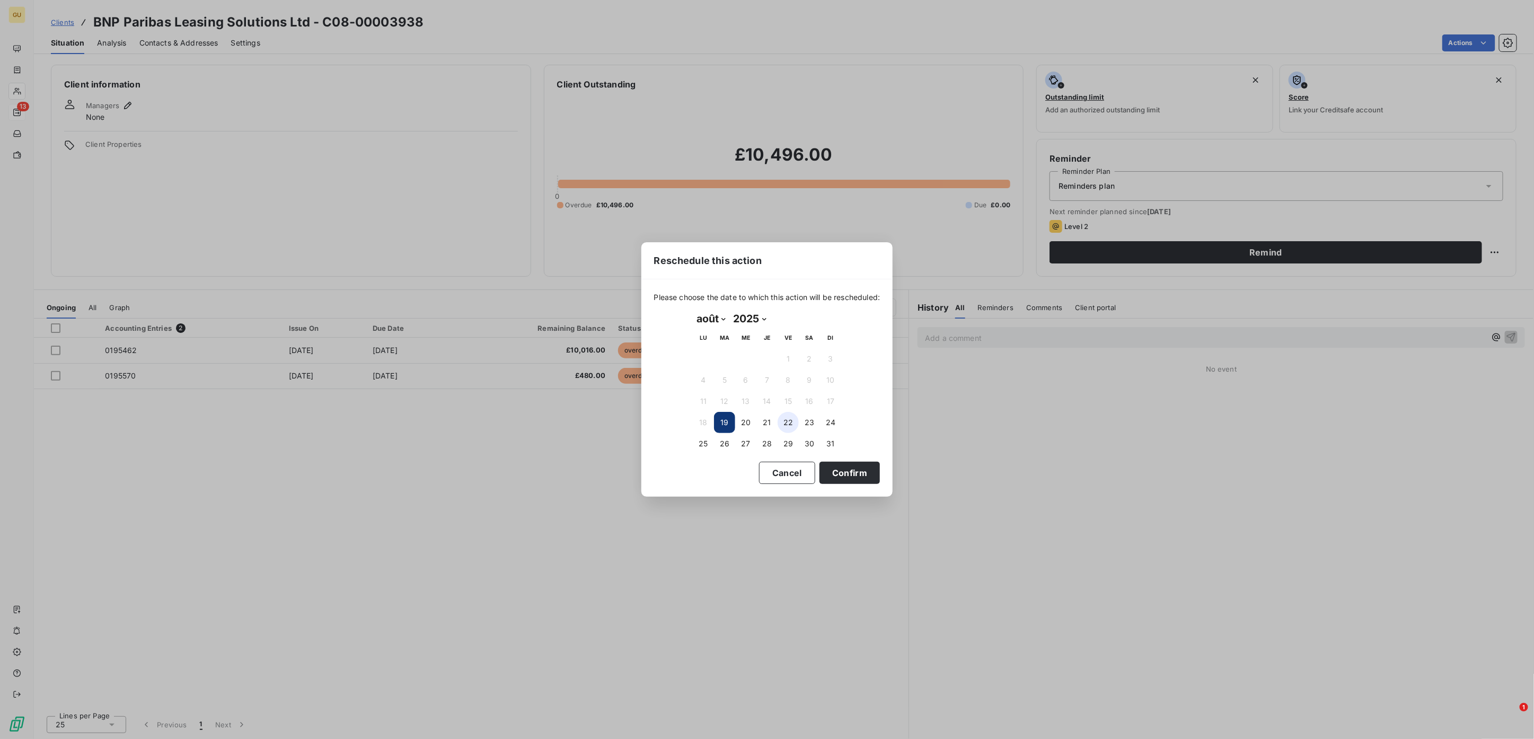
click at [766, 369] on button "22" at bounding box center [787, 422] width 21 height 21
click at [766, 369] on button "Confirm" at bounding box center [849, 473] width 60 height 22
